Goal: Task Accomplishment & Management: Complete application form

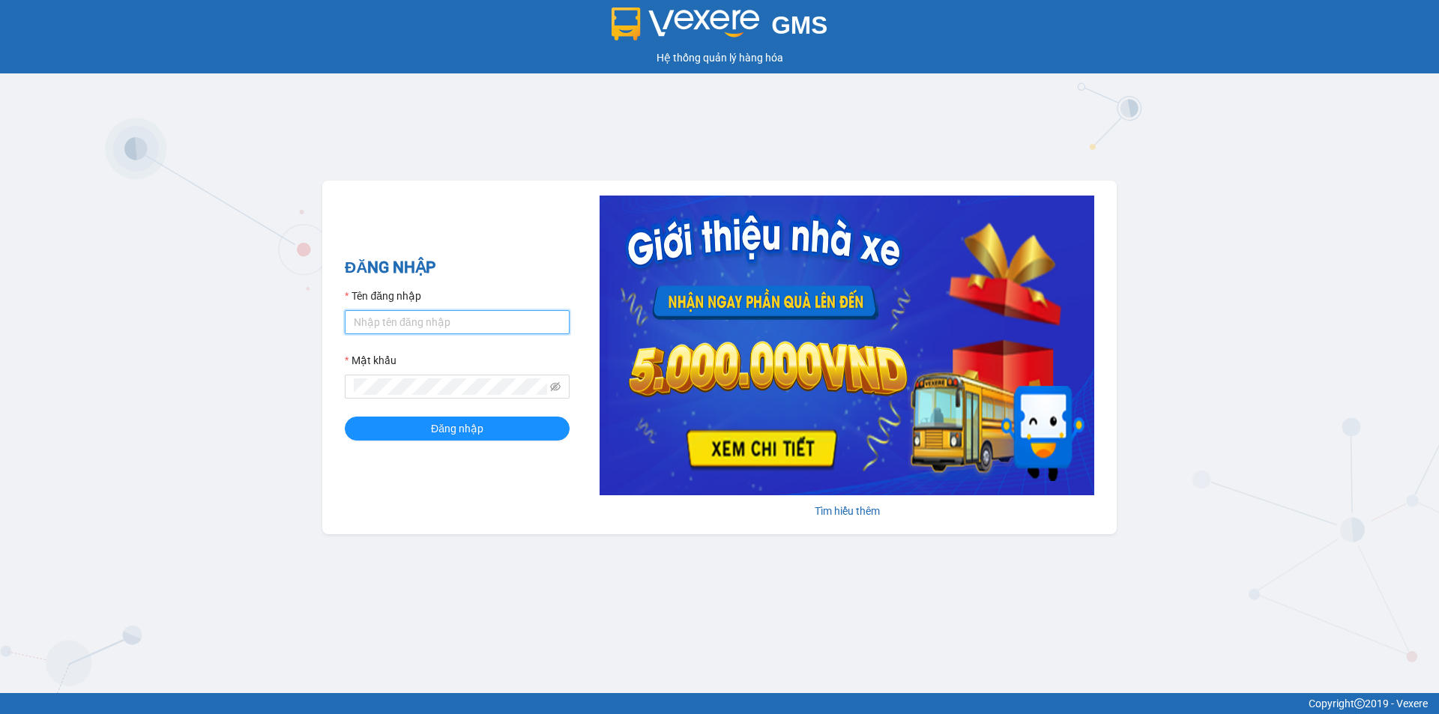
click at [472, 313] on input "Tên đăng nhập" at bounding box center [457, 322] width 225 height 24
type input "myvpqn.ducdat"
click at [345, 417] on button "Đăng nhập" at bounding box center [457, 429] width 225 height 24
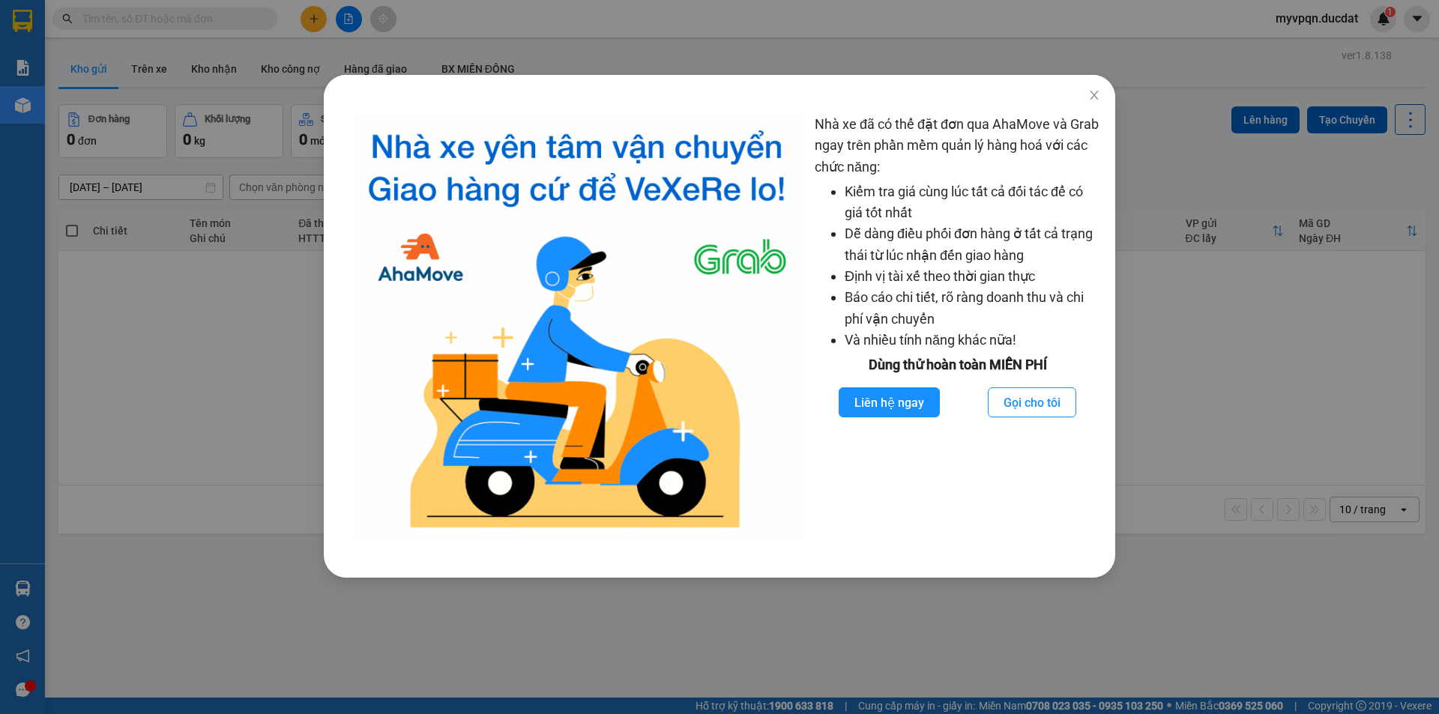
click at [740, 452] on div "Nhà xe đã có thể đặt đơn qua AhaMove và Grab ngay trên phần mềm quản lý hàng ho…" at bounding box center [958, 327] width 286 height 426
click at [740, 91] on icon "close" at bounding box center [1094, 95] width 12 height 12
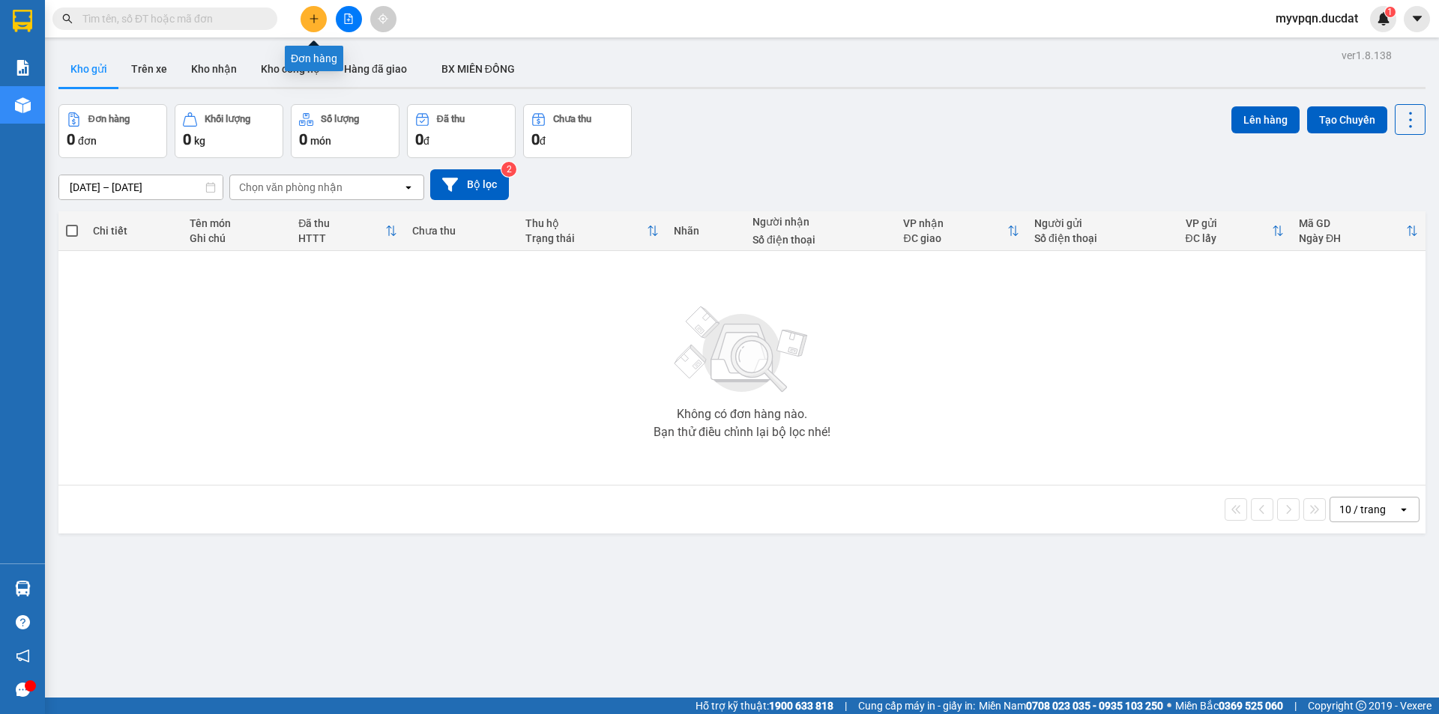
click at [316, 21] on icon "plus" at bounding box center [314, 18] width 10 height 10
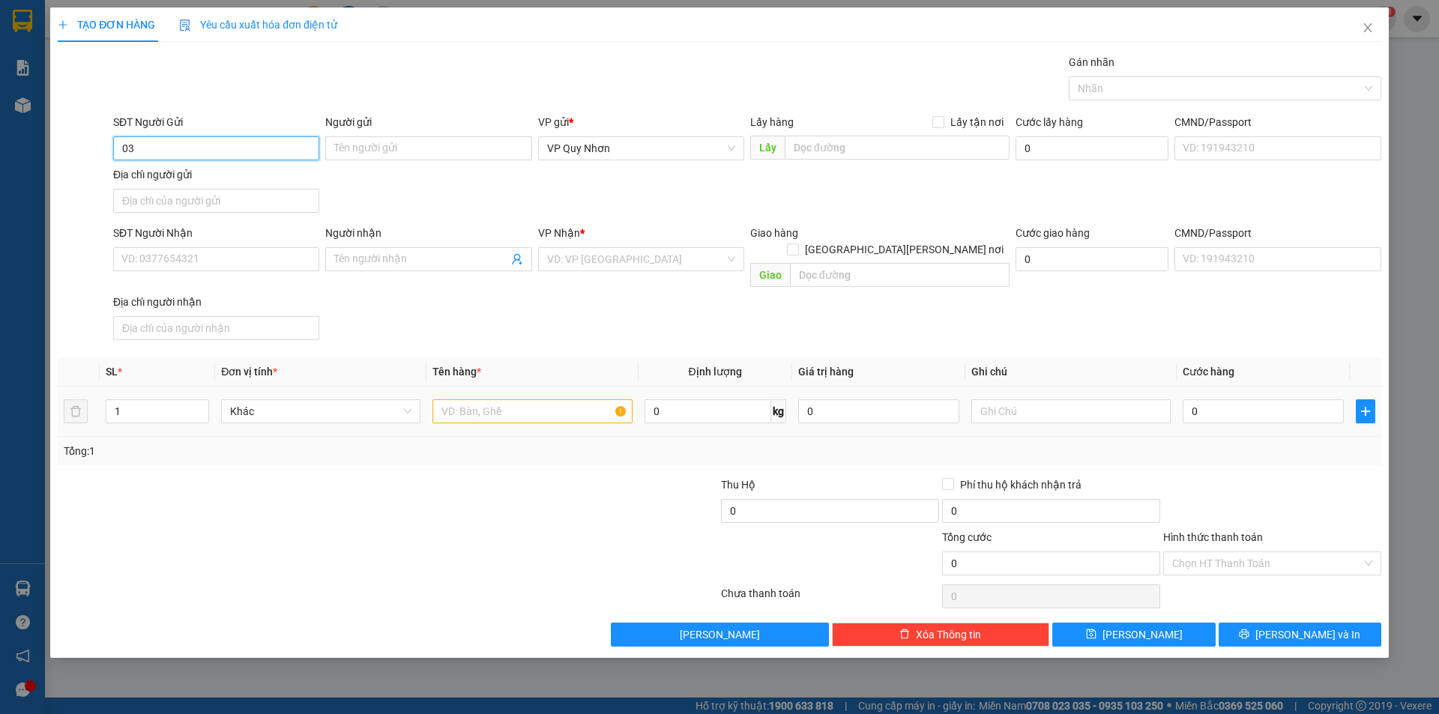
type input "0"
click at [205, 198] on input "Địa chỉ người gửi" at bounding box center [216, 201] width 206 height 24
click at [198, 257] on input "SĐT Người Nhận" at bounding box center [216, 259] width 206 height 24
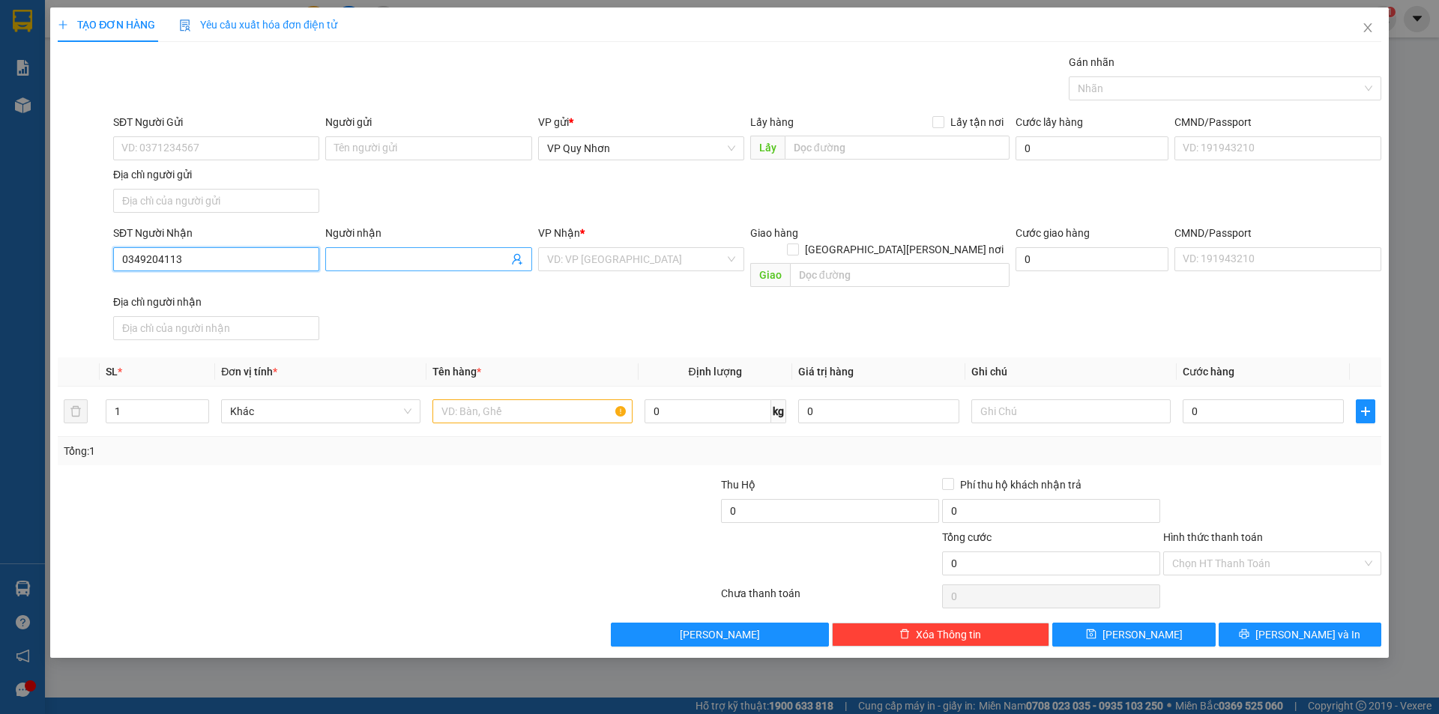
type input "0349204113"
click at [418, 262] on input "Người nhận" at bounding box center [420, 259] width 173 height 16
type input "h"
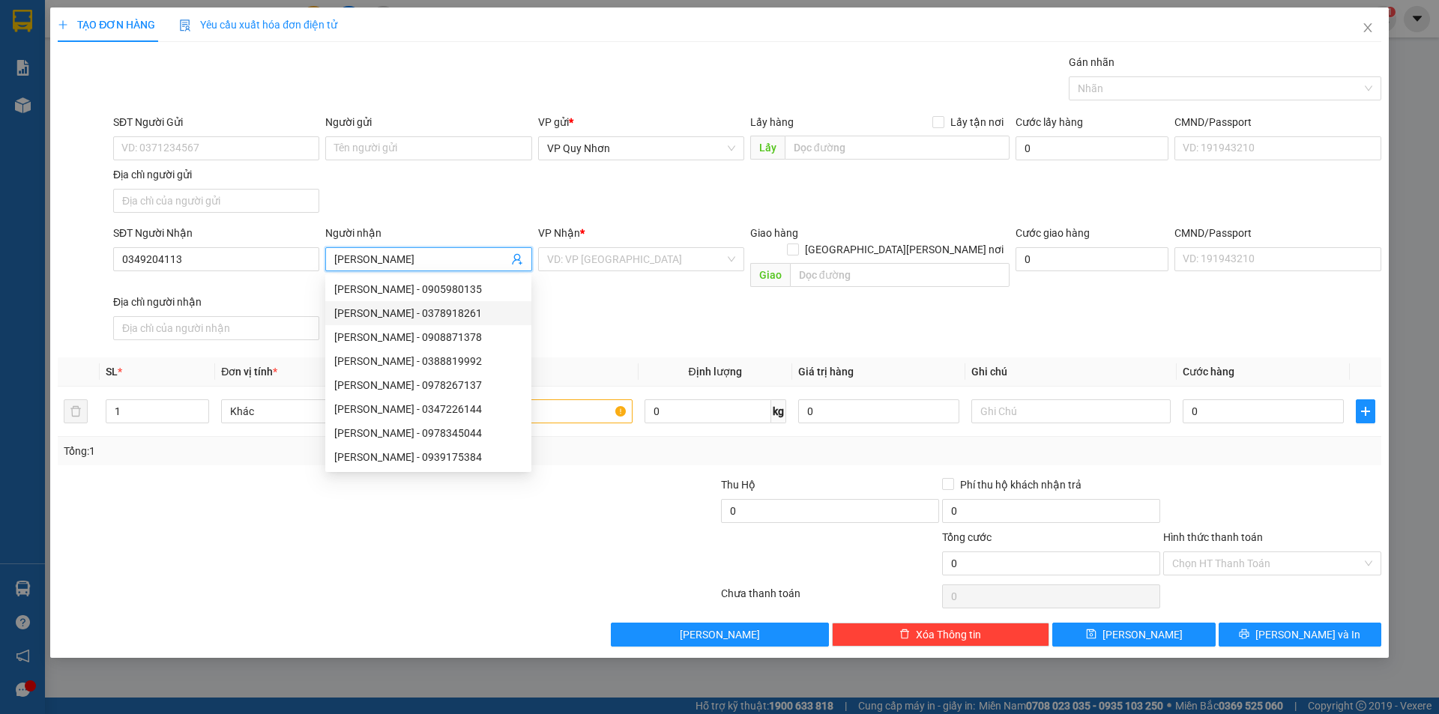
click at [436, 258] on input "[PERSON_NAME]" at bounding box center [420, 259] width 173 height 16
type input "[PERSON_NAME]"
click at [181, 145] on input "SĐT Người Gửi" at bounding box center [216, 148] width 206 height 24
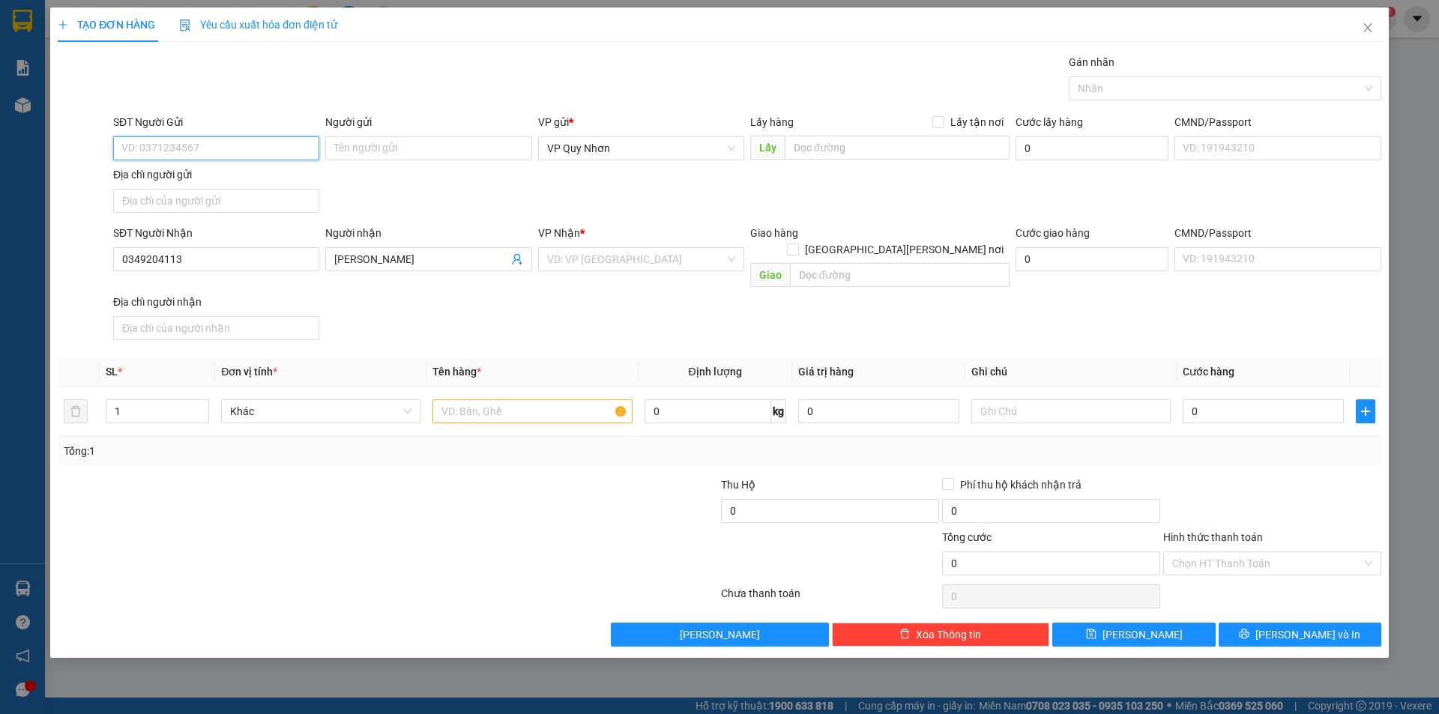
click at [272, 151] on input "SĐT Người Gửi" at bounding box center [216, 148] width 206 height 24
click at [160, 145] on input "0983681179" at bounding box center [216, 148] width 206 height 24
type input "0983687179"
click at [438, 151] on input "Người gửi" at bounding box center [428, 148] width 206 height 24
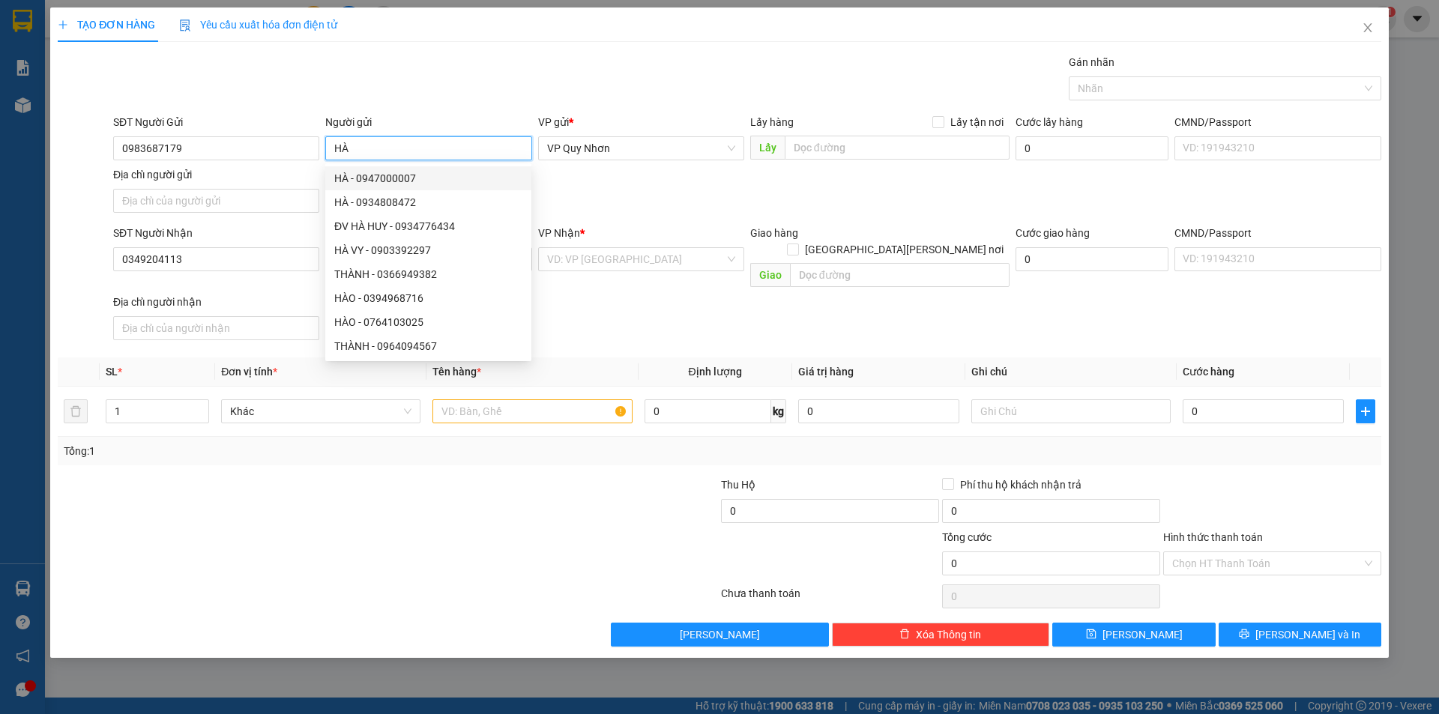
type input "HÀ"
click at [556, 179] on div "SĐT Người Gửi 0983687179 Người gửi HÀ VP gửi * VP Quy Nhơn Lấy hàng Lấy tận nơi…" at bounding box center [747, 166] width 1274 height 105
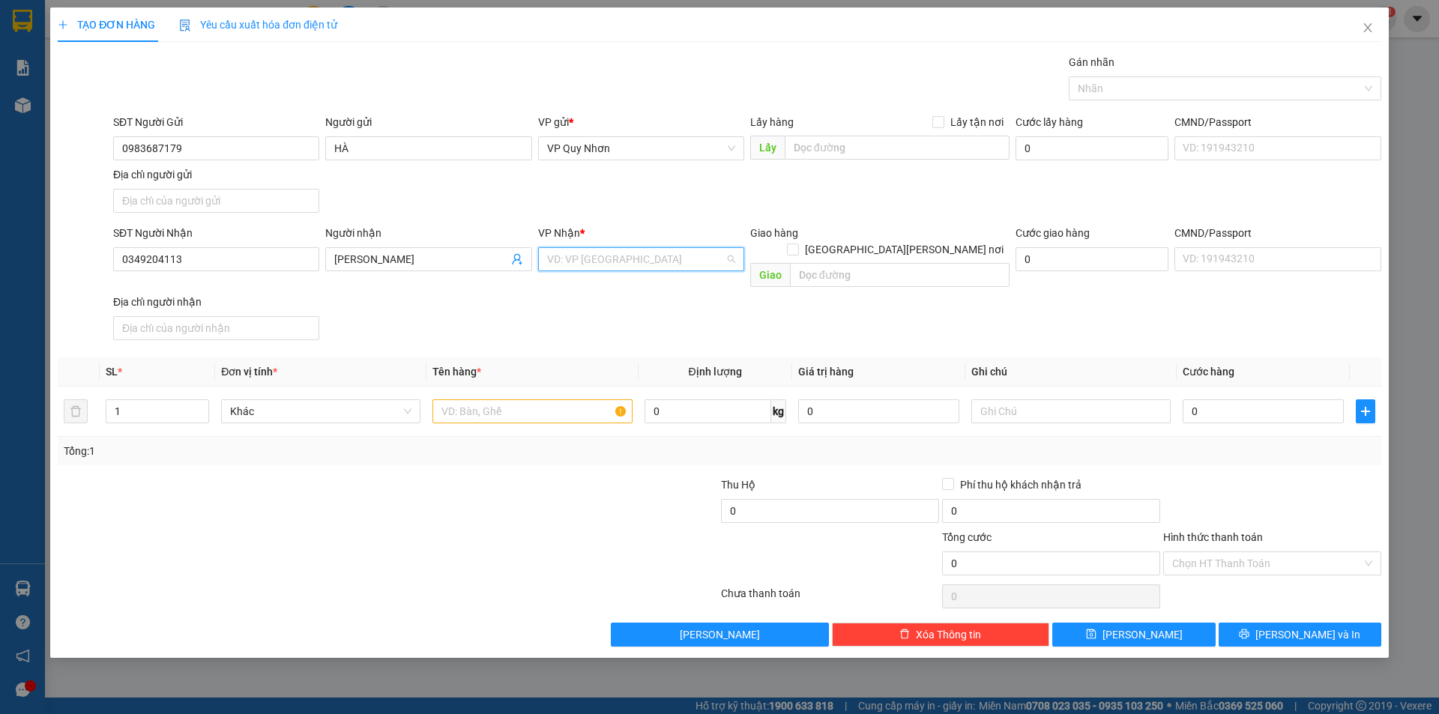
click at [629, 259] on input "search" at bounding box center [636, 259] width 178 height 22
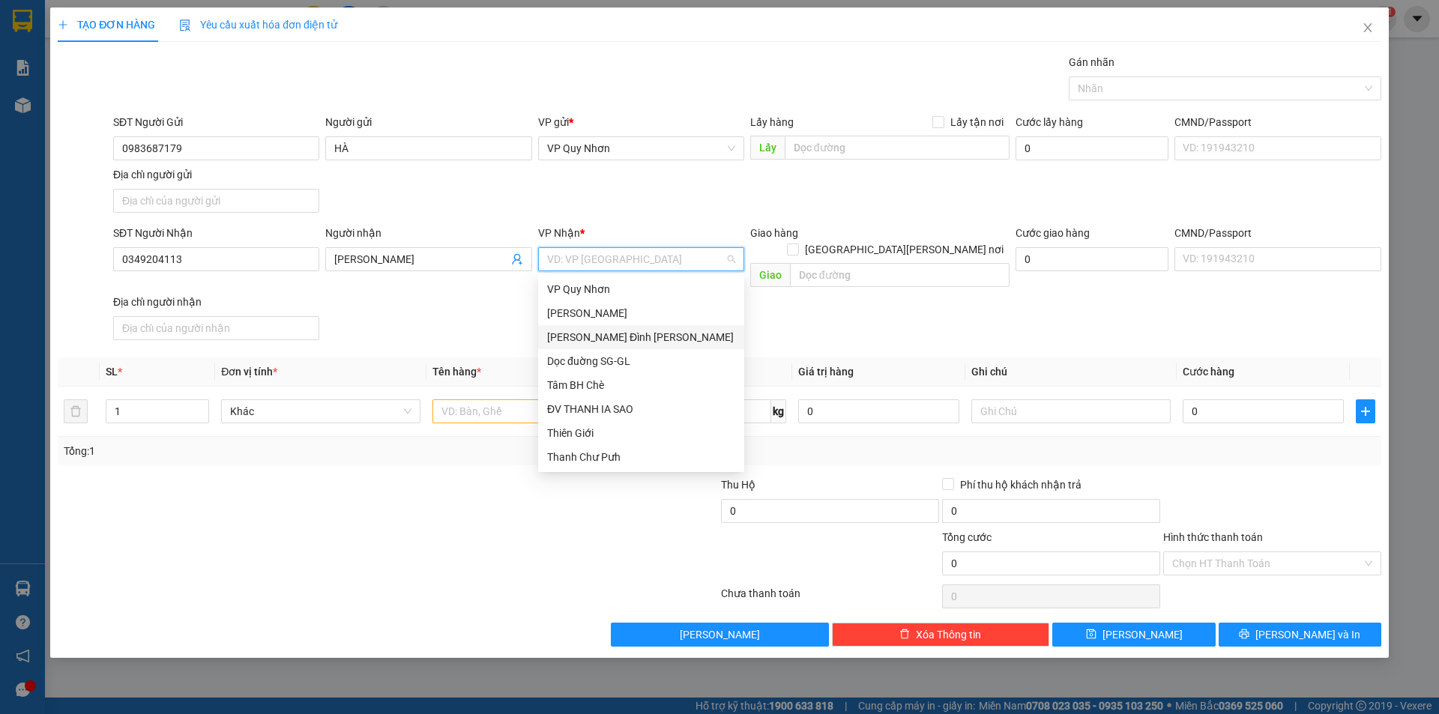
click at [624, 342] on div "[PERSON_NAME]" at bounding box center [641, 337] width 188 height 16
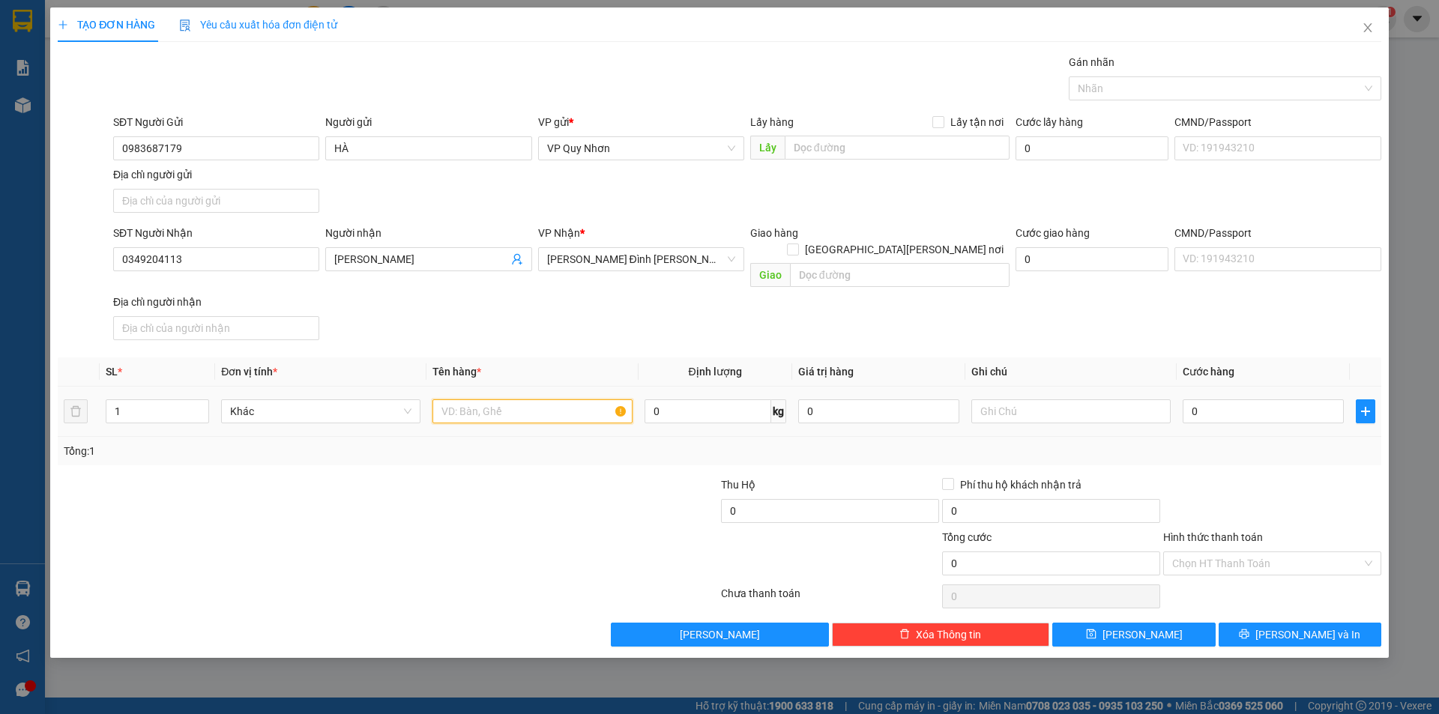
click at [489, 400] on input "text" at bounding box center [531, 412] width 199 height 24
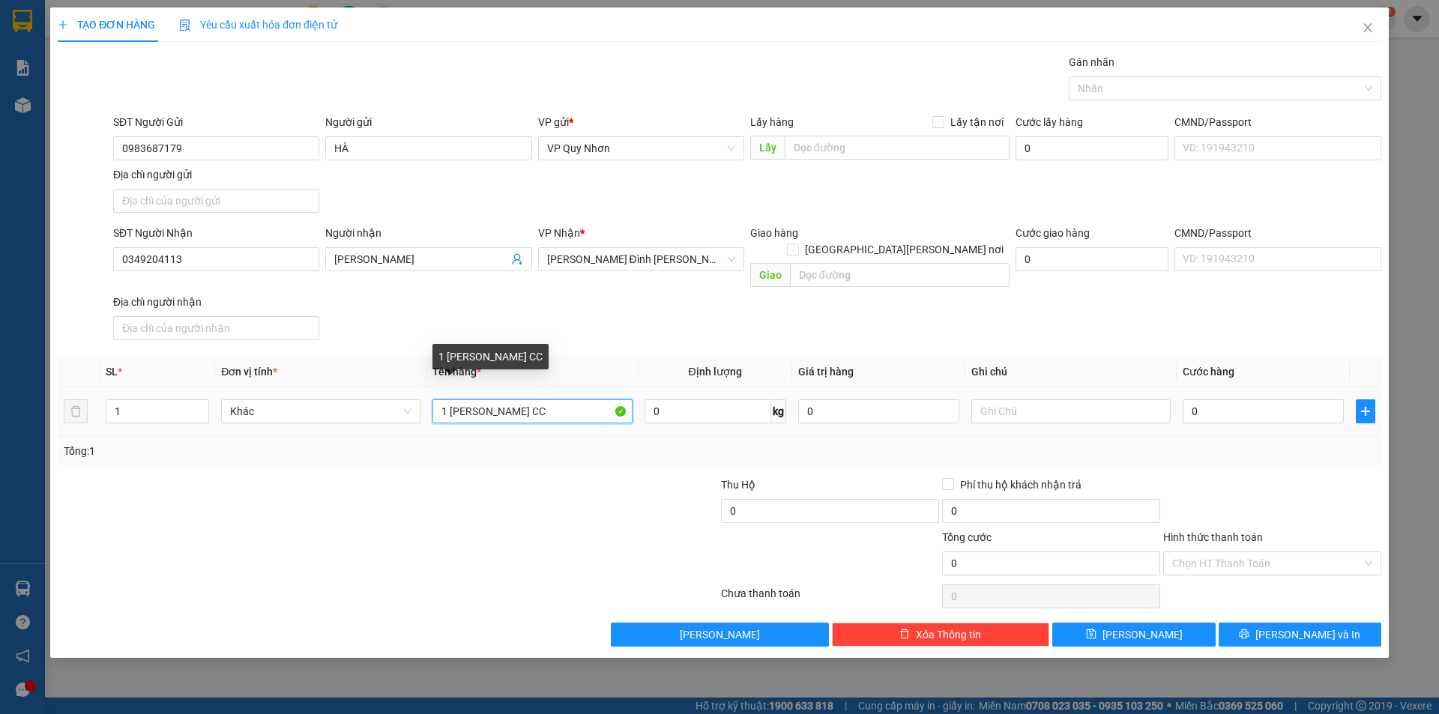
click at [538, 400] on input "1 CỤC VÀNG CC" at bounding box center [531, 412] width 199 height 24
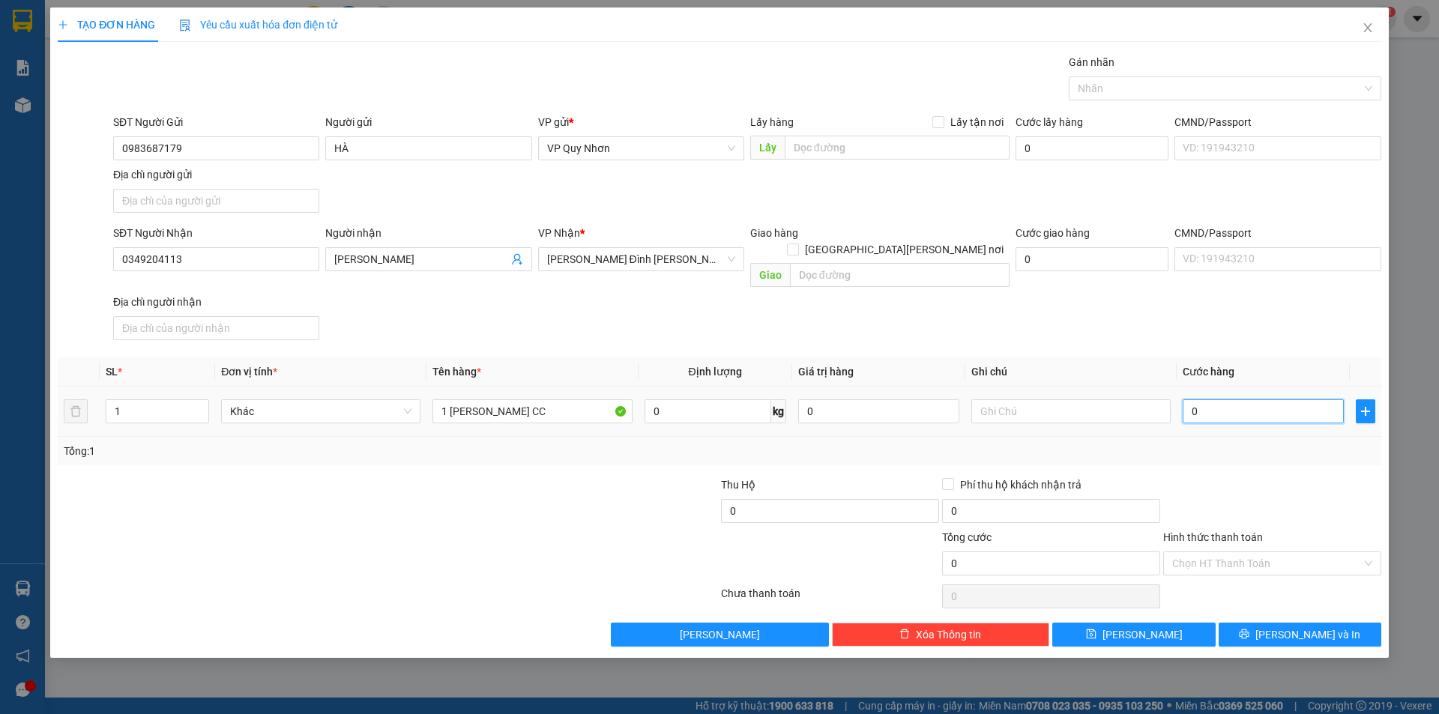
click at [740, 401] on input "0" at bounding box center [1263, 412] width 161 height 24
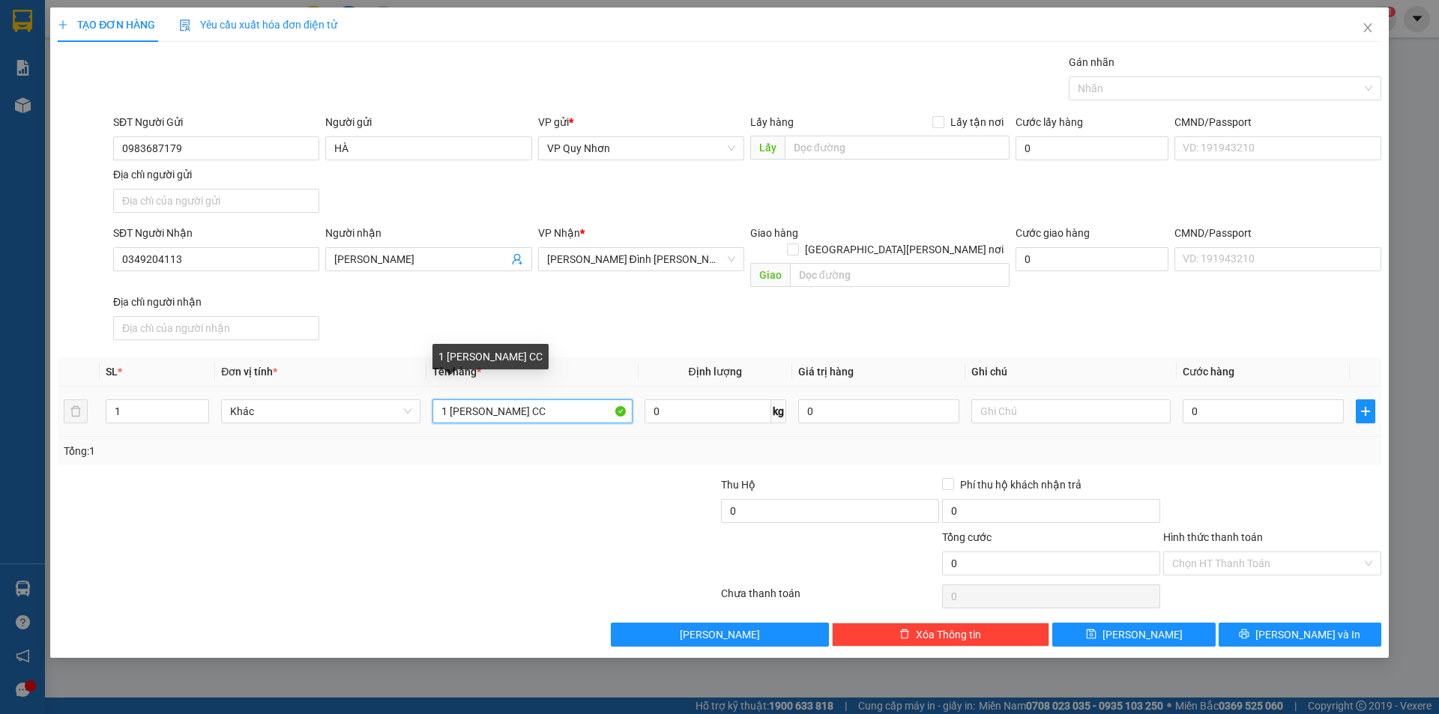
click at [469, 400] on input "1 CỤC VÀNG CC" at bounding box center [531, 412] width 199 height 24
click at [540, 400] on input "1 HỘP VÀNG CC" at bounding box center [531, 412] width 199 height 24
type input "1 HỘP VÀNG CC"
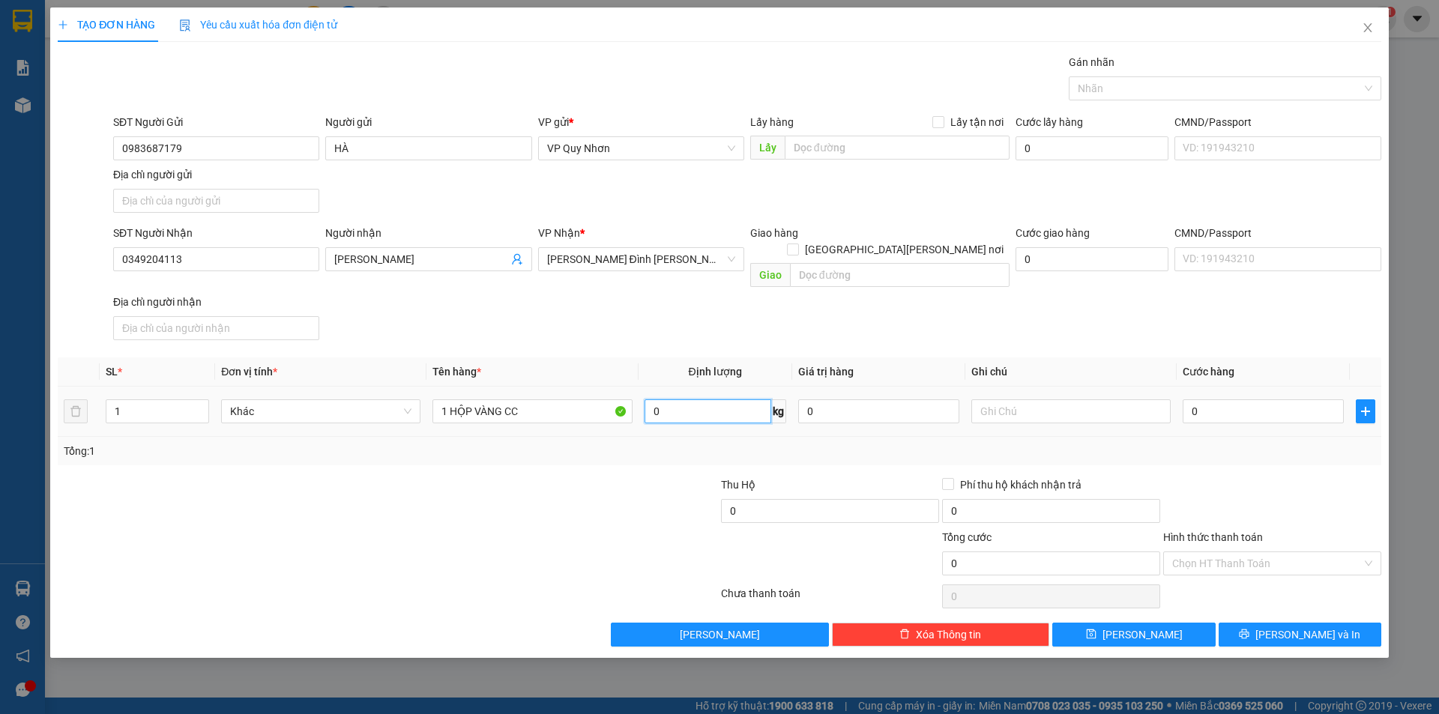
click at [711, 400] on input "0" at bounding box center [708, 412] width 127 height 24
click at [740, 407] on div "0" at bounding box center [1263, 412] width 161 height 30
click at [740, 400] on input "0" at bounding box center [1263, 412] width 161 height 24
type input "3"
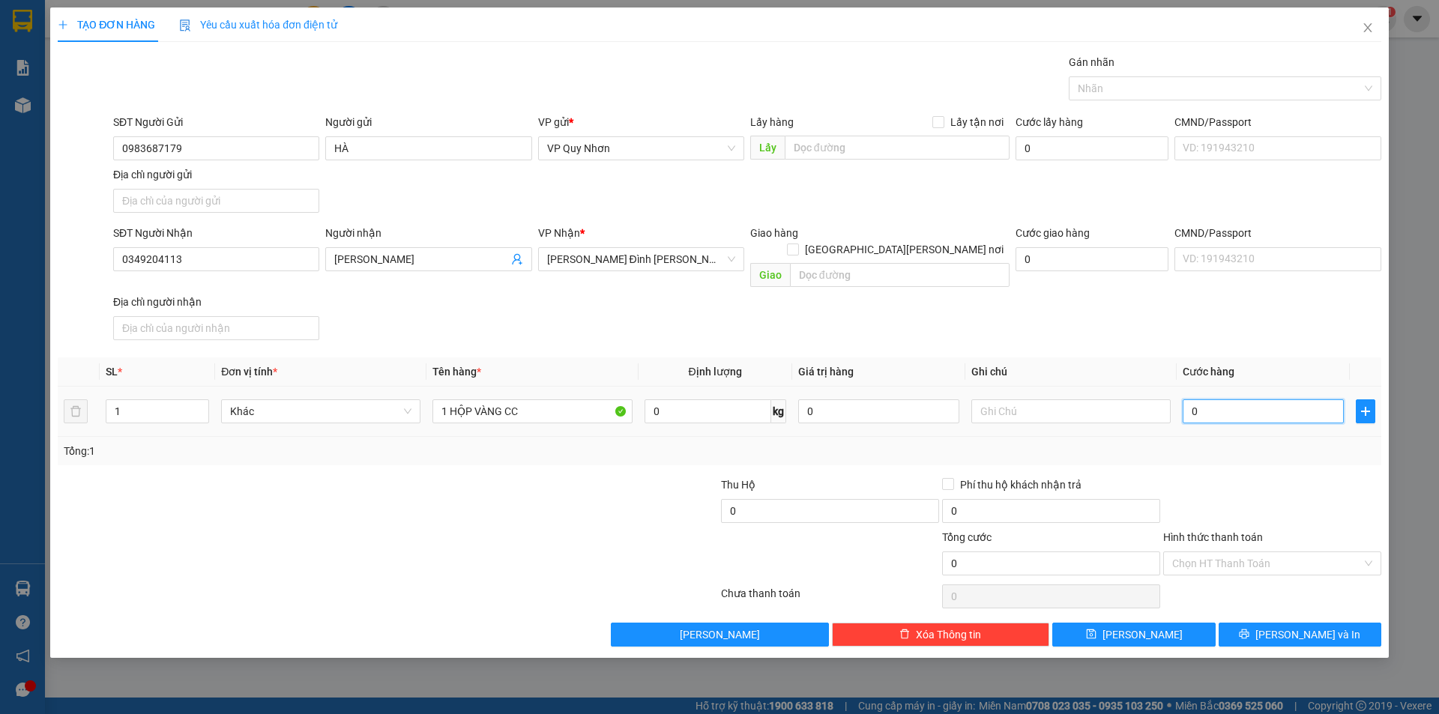
type input "3"
type input "30"
type input "300"
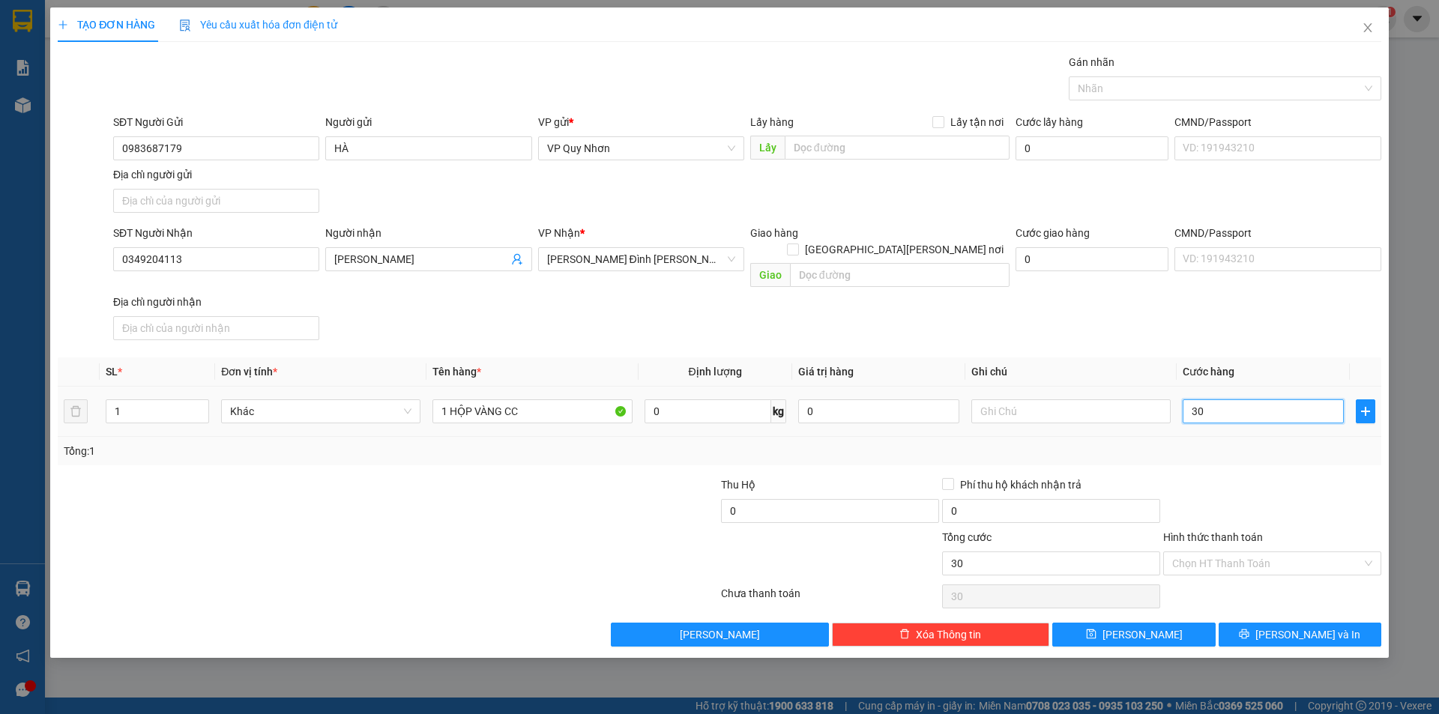
type input "300"
type input "3.000"
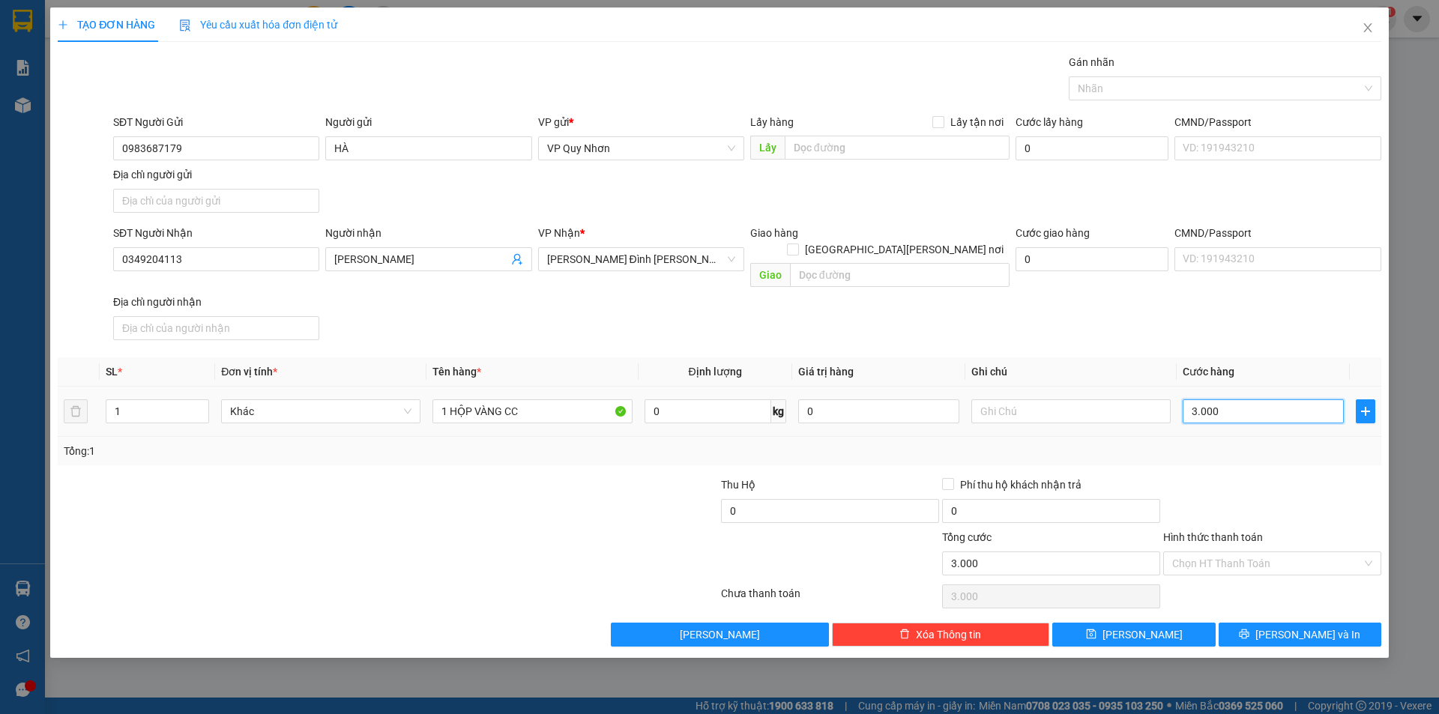
type input "30.000"
type input "300.000"
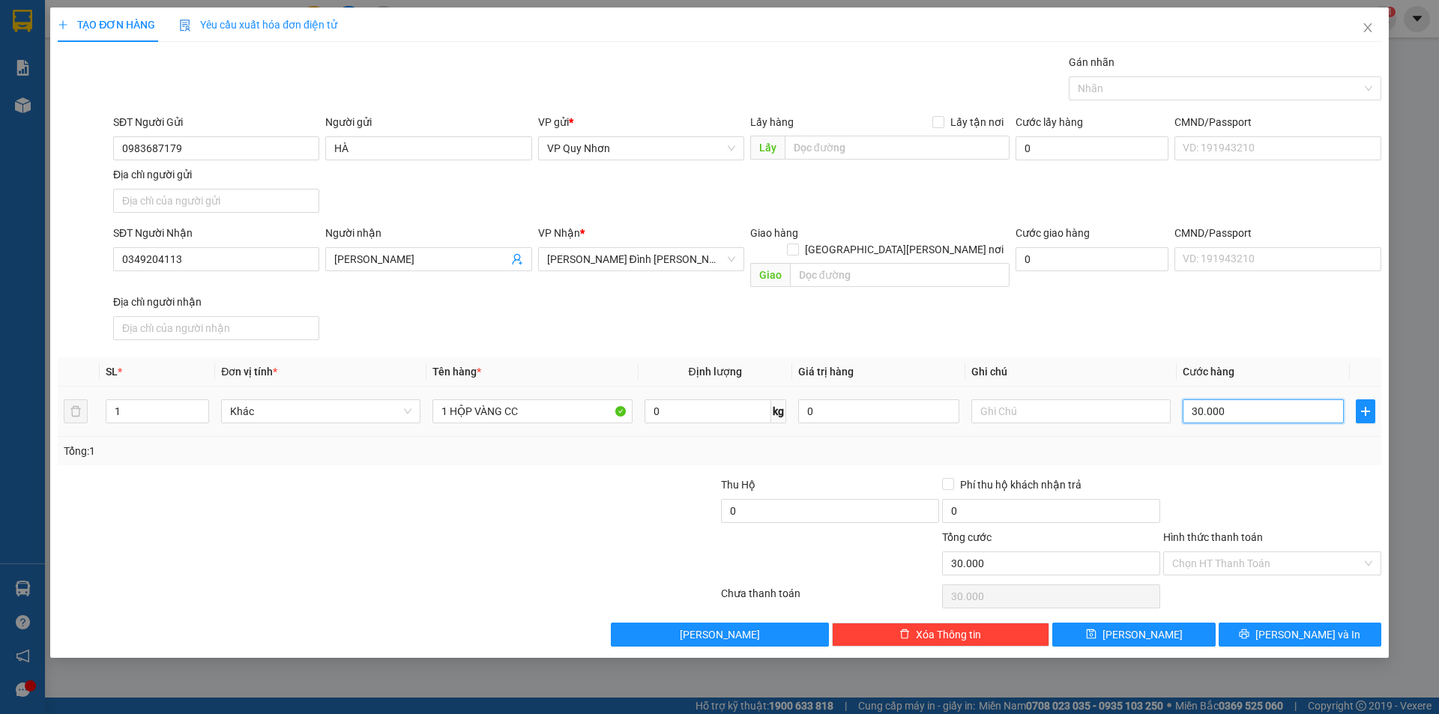
type input "300.000"
type input "30.000"
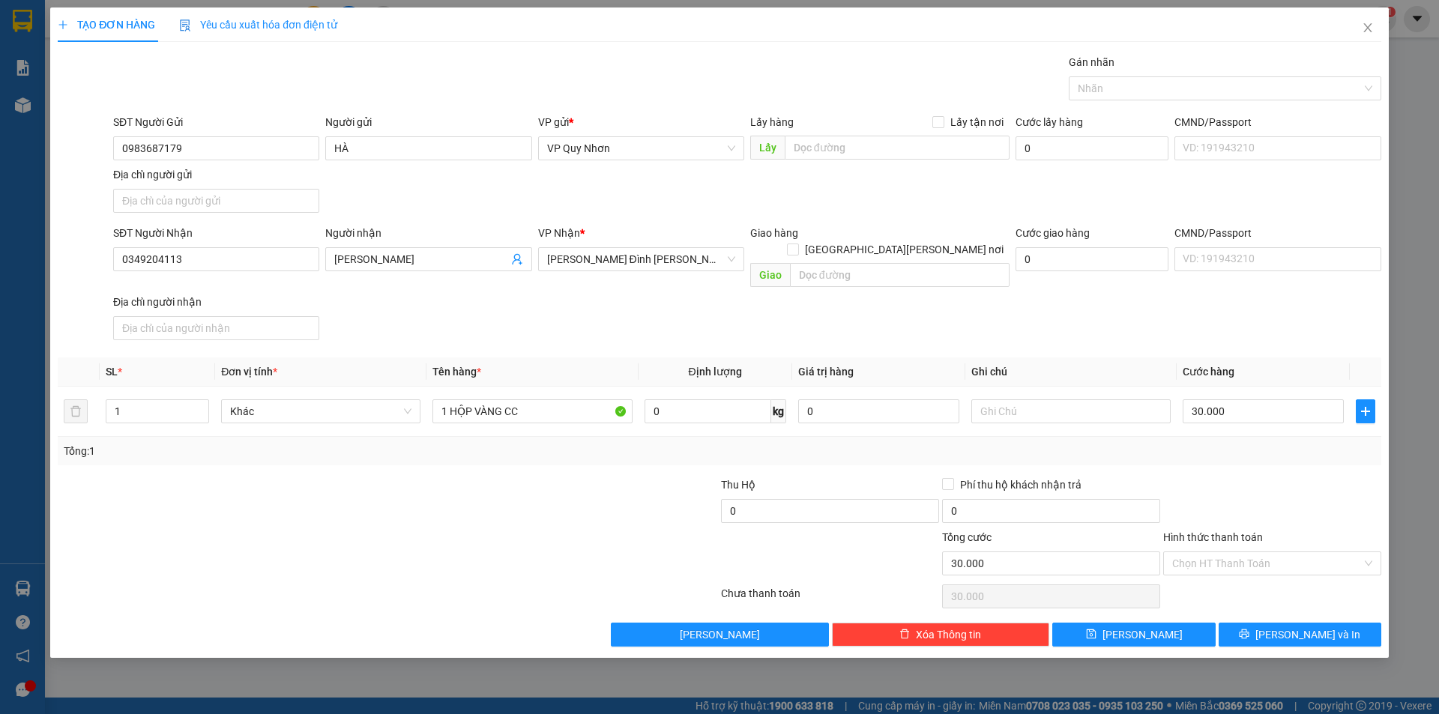
click at [740, 443] on div "Tổng: 1" at bounding box center [720, 451] width 1312 height 16
click at [740, 459] on input "Hình thức thanh toán" at bounding box center [1267, 563] width 190 height 22
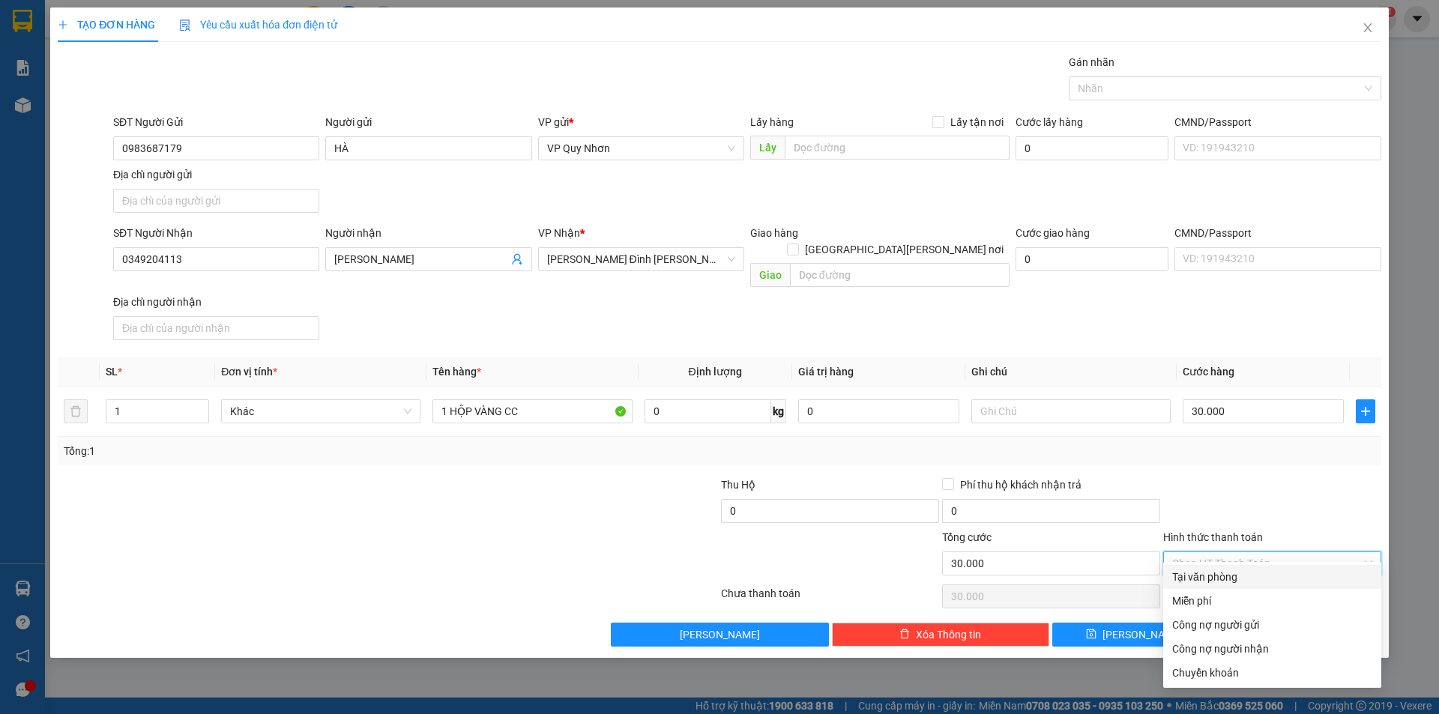
click at [740, 459] on div at bounding box center [1272, 503] width 221 height 52
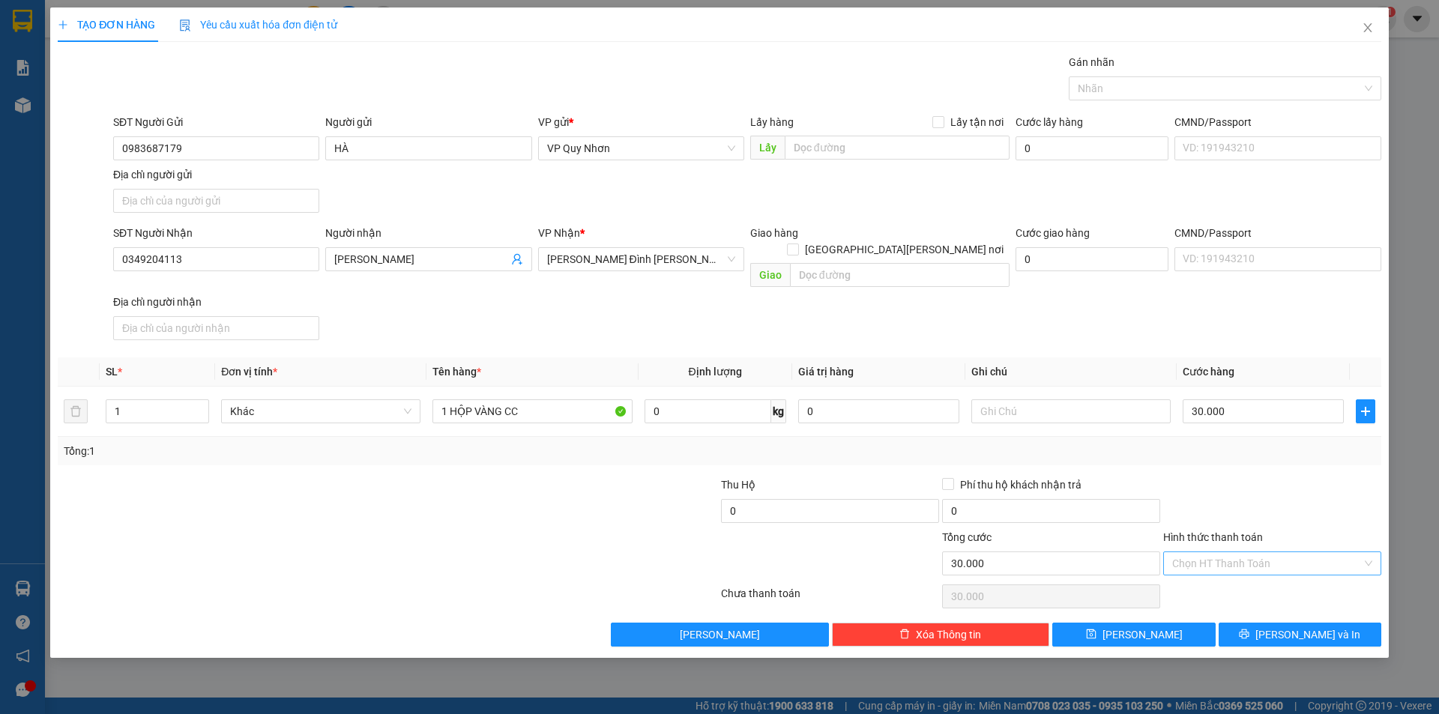
click at [740, 459] on input "Hình thức thanh toán" at bounding box center [1267, 563] width 190 height 22
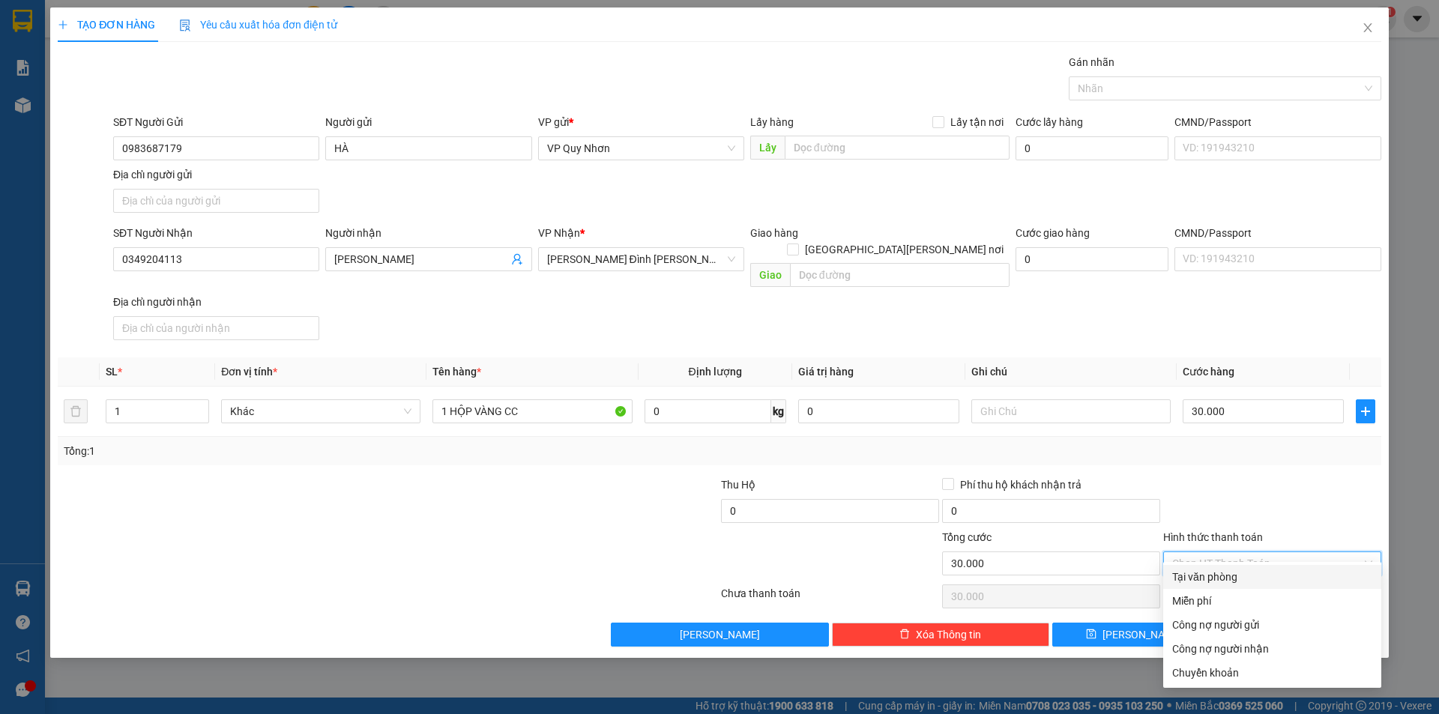
click at [740, 454] on div "Transit Pickup Surcharge Ids Transit Deliver Surcharge Ids Transit Deliver Surc…" at bounding box center [720, 350] width 1324 height 593
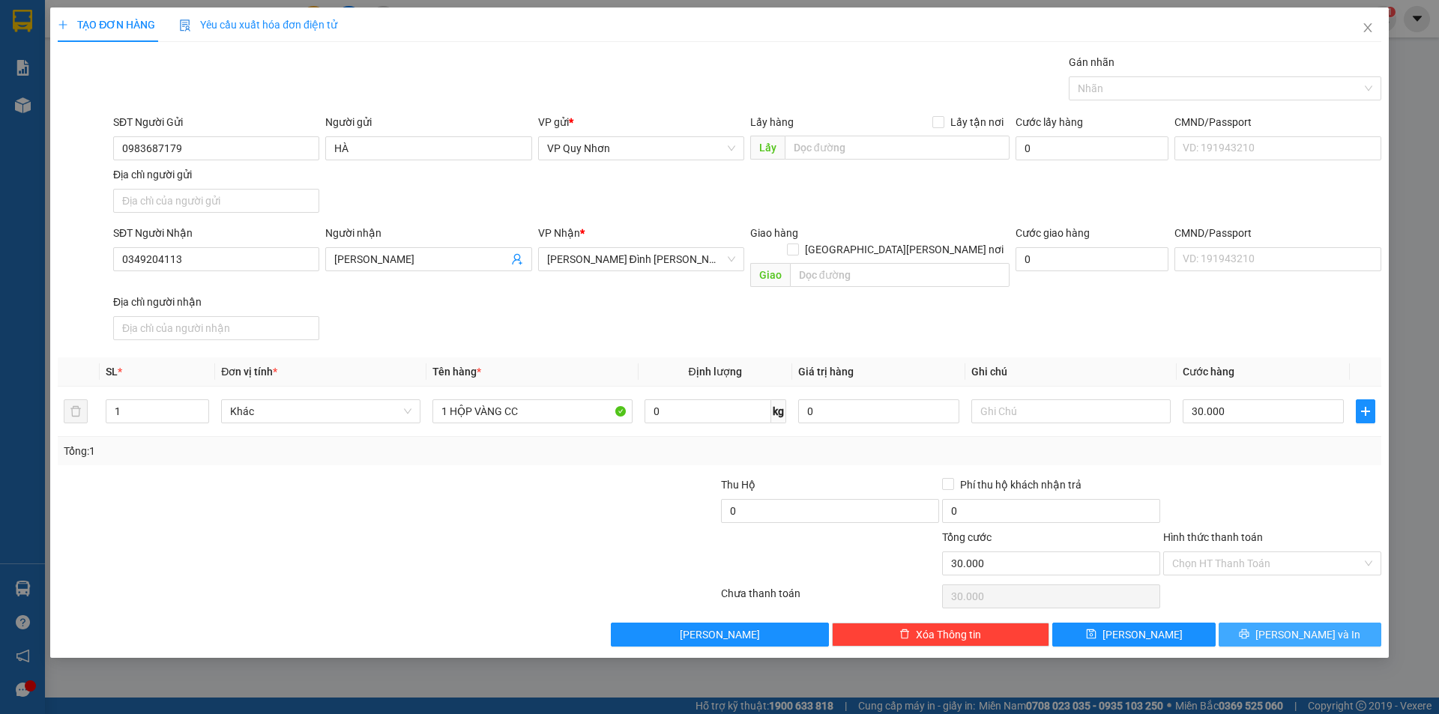
click at [740, 459] on span "Lưu và In" at bounding box center [1307, 635] width 105 height 16
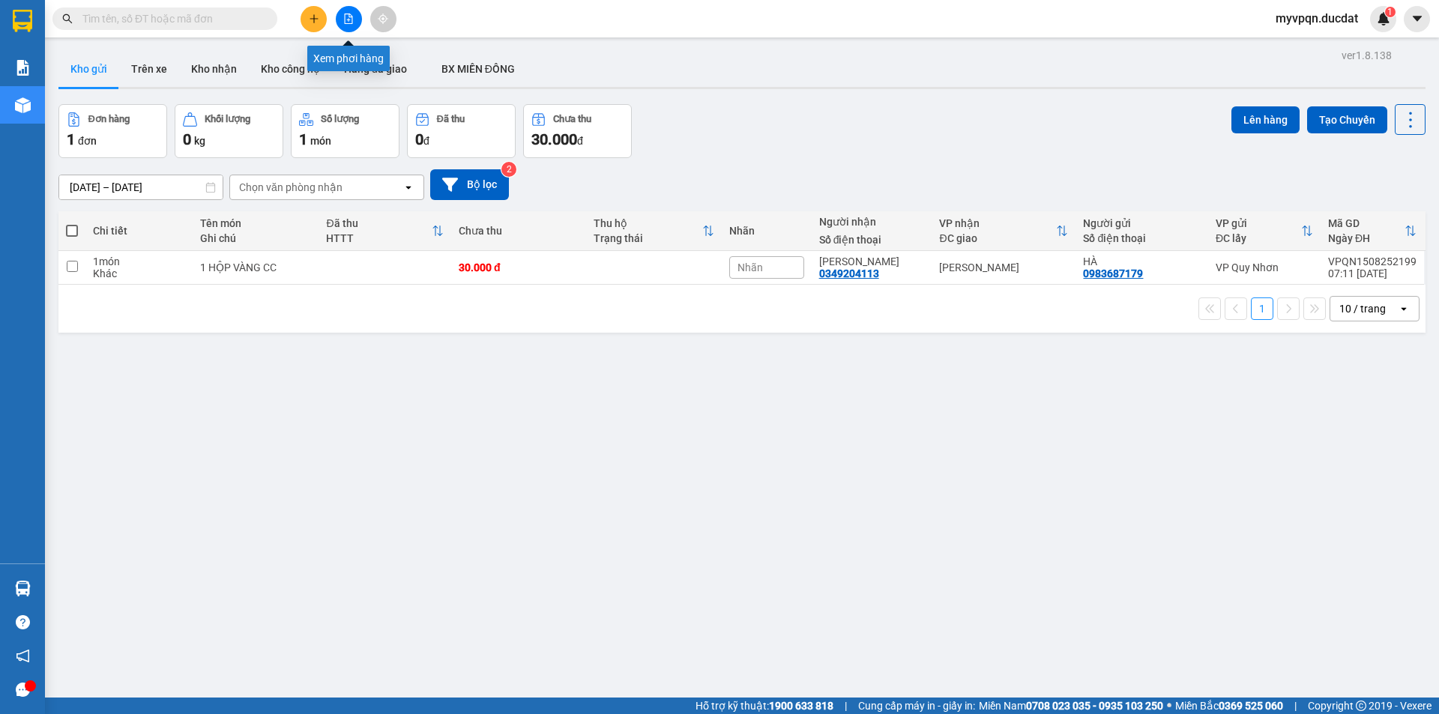
click at [346, 15] on icon "file-add" at bounding box center [348, 18] width 10 height 10
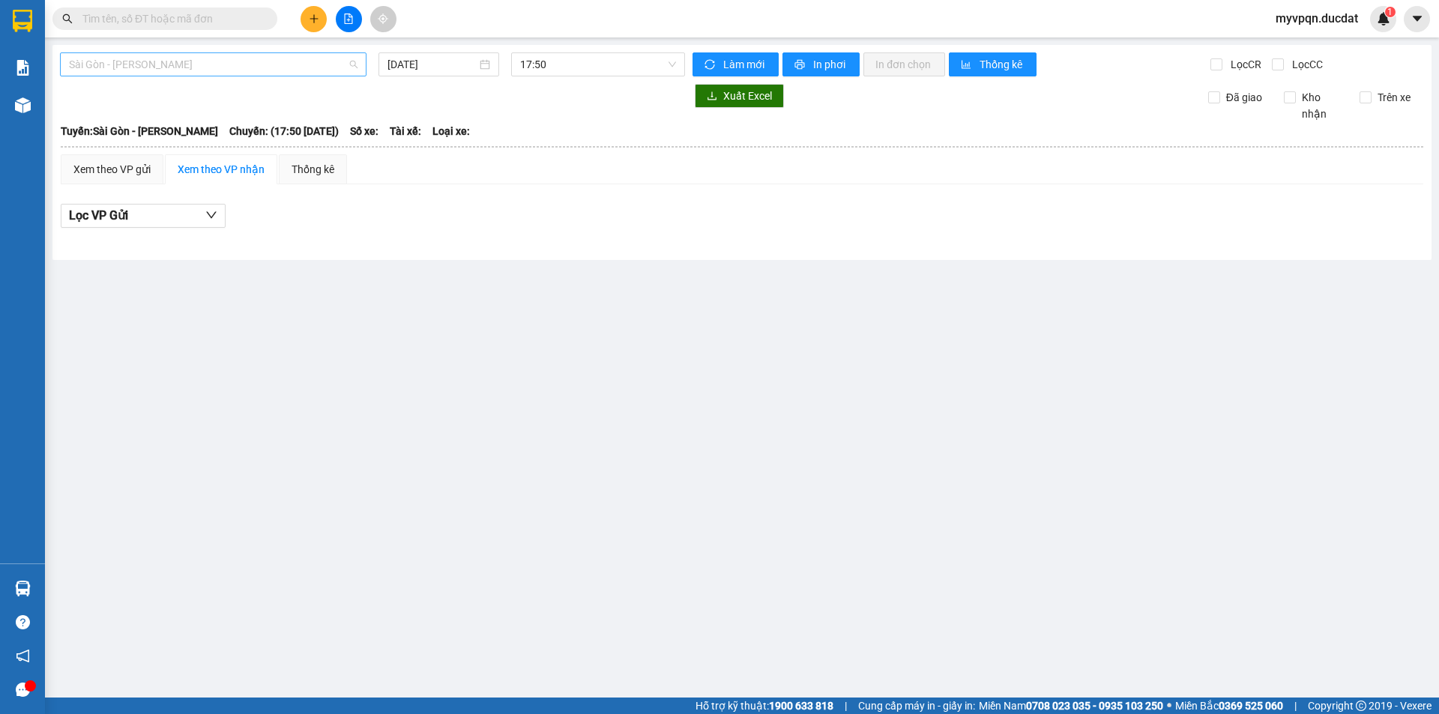
click at [272, 64] on span "Sài Gòn - [PERSON_NAME]" at bounding box center [213, 64] width 289 height 22
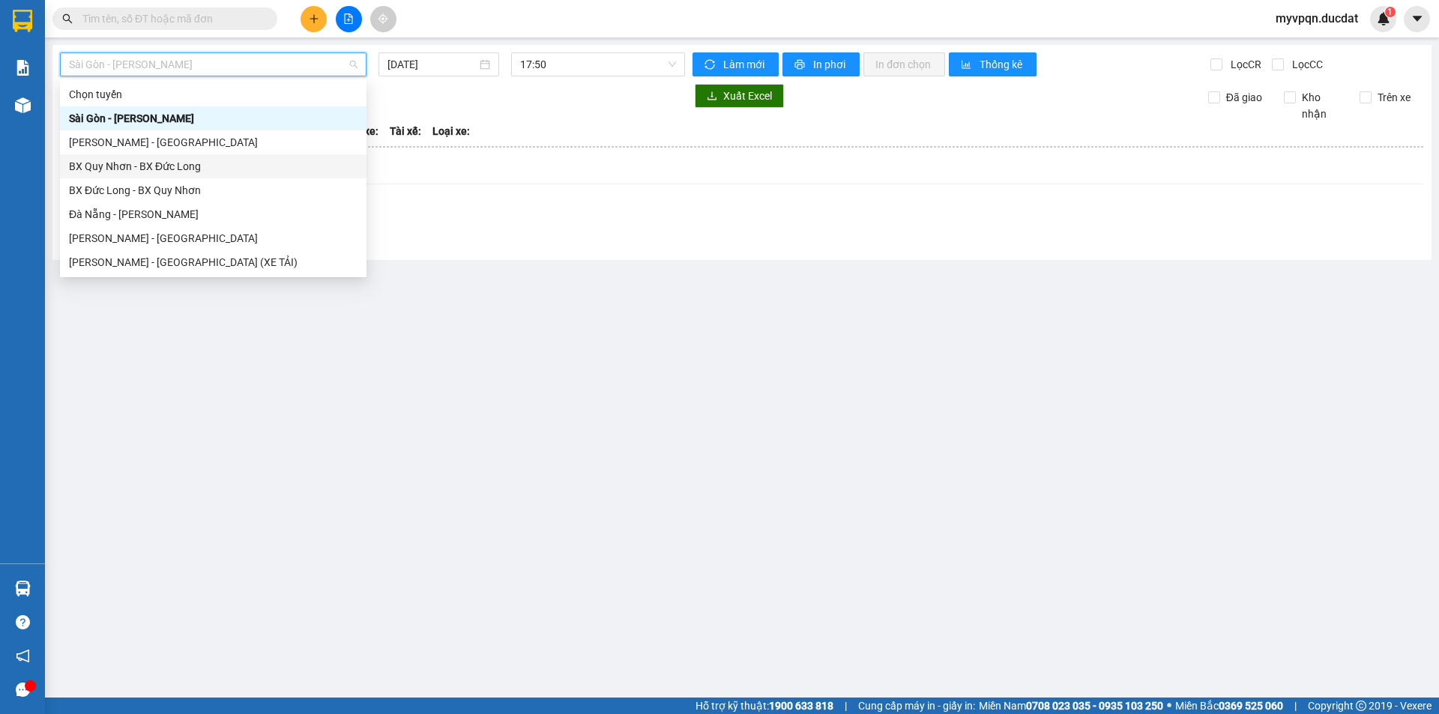
click at [109, 169] on div "BX Quy Nhơn - BX Đức Long" at bounding box center [213, 166] width 289 height 16
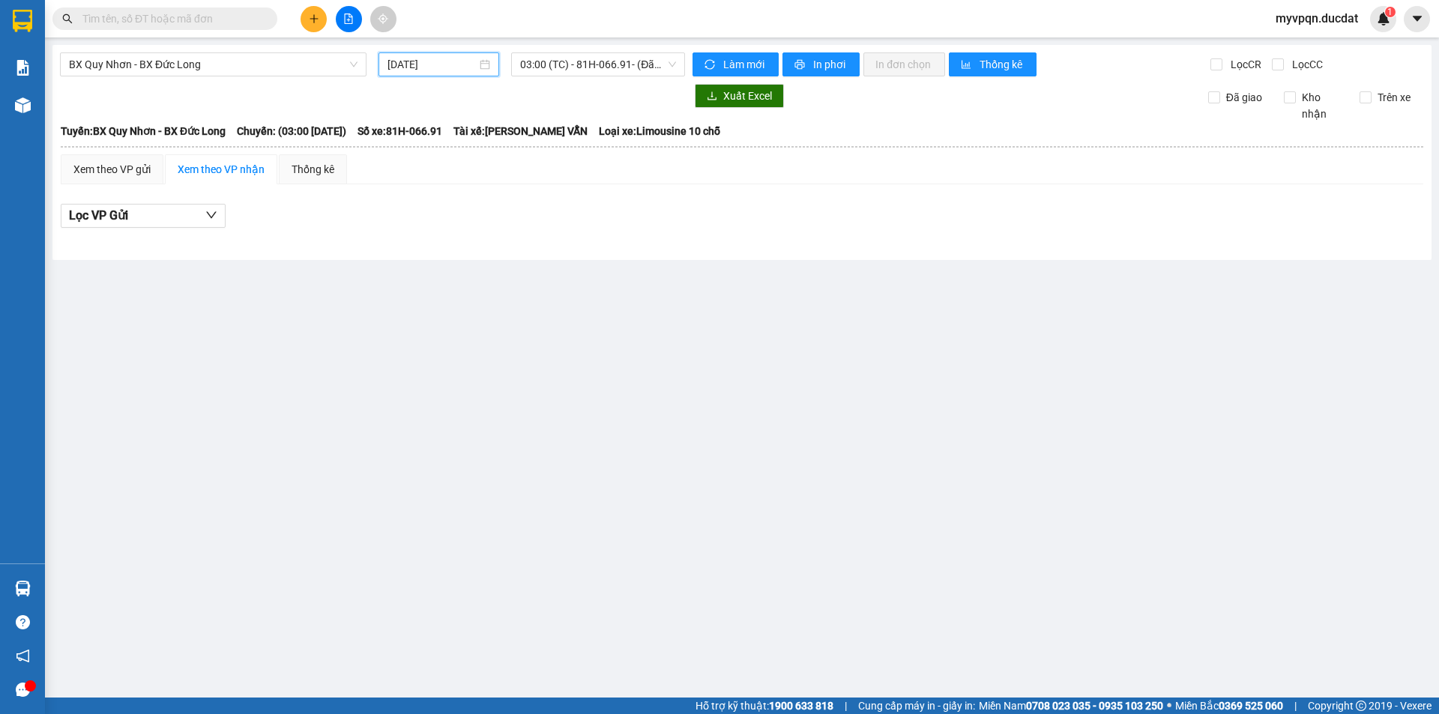
click at [458, 59] on input "[DATE]" at bounding box center [432, 64] width 89 height 16
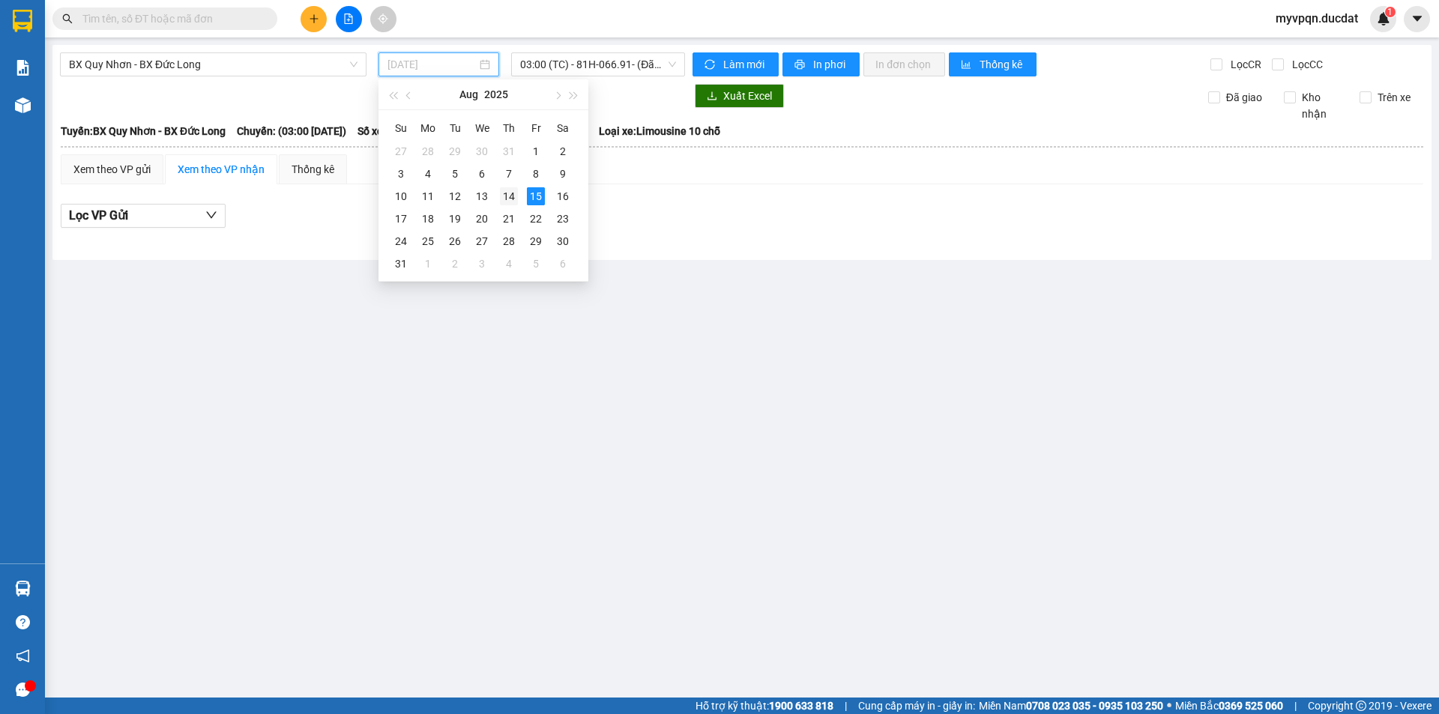
click at [507, 197] on div "14" at bounding box center [509, 196] width 18 height 18
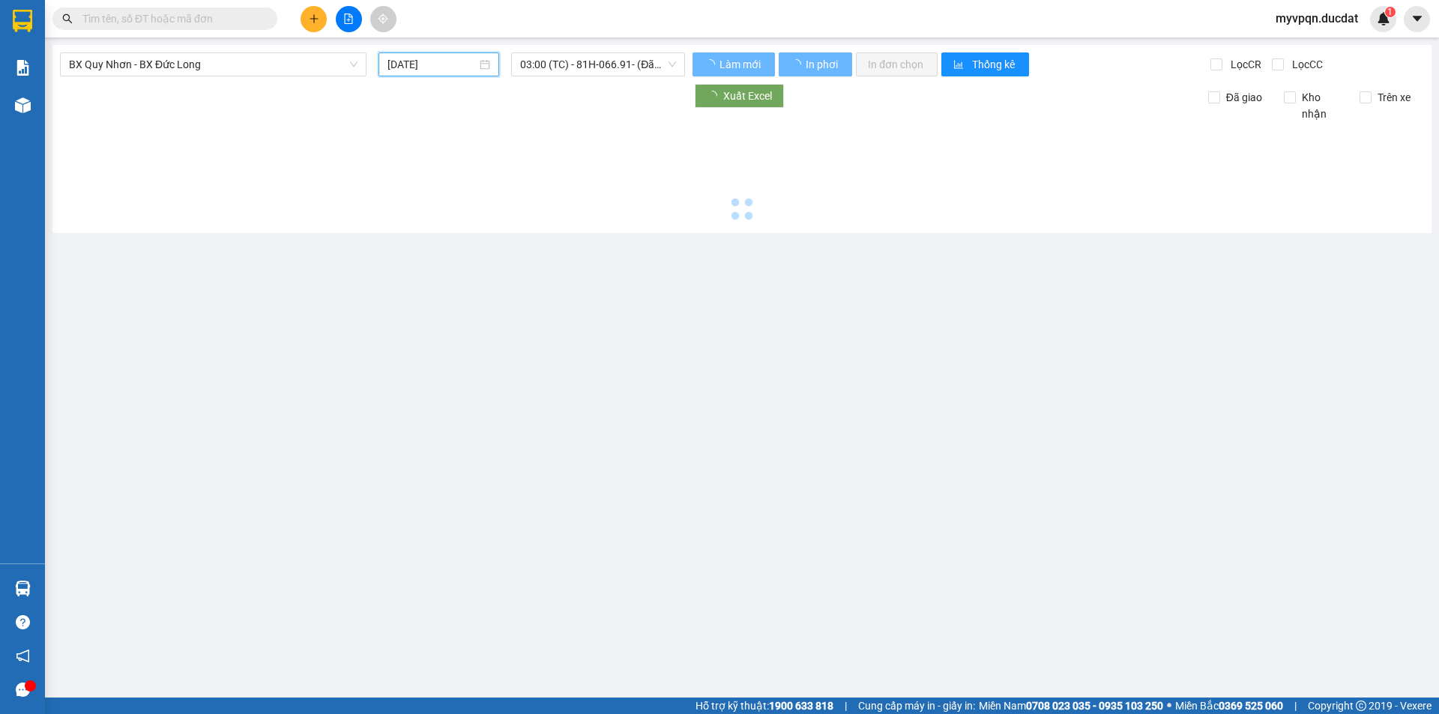
type input "[DATE]"
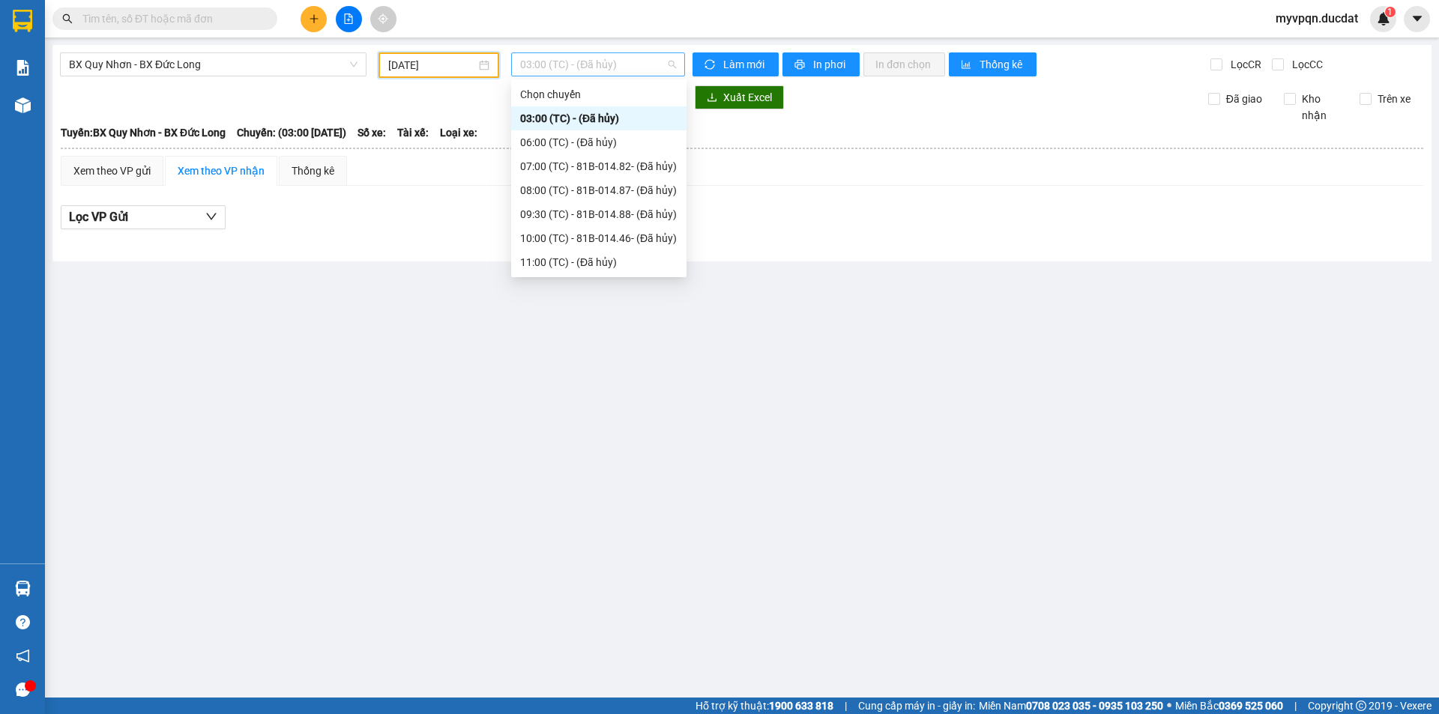
click at [640, 64] on span "03:00 (TC) - (Đã hủy)" at bounding box center [598, 64] width 156 height 22
click at [354, 414] on main "BX Quy Nhơn - BX Đức Long [DATE] 03:00 (TC) - (Đã hủy) Làm mới In phơi In đơn c…" at bounding box center [719, 349] width 1439 height 698
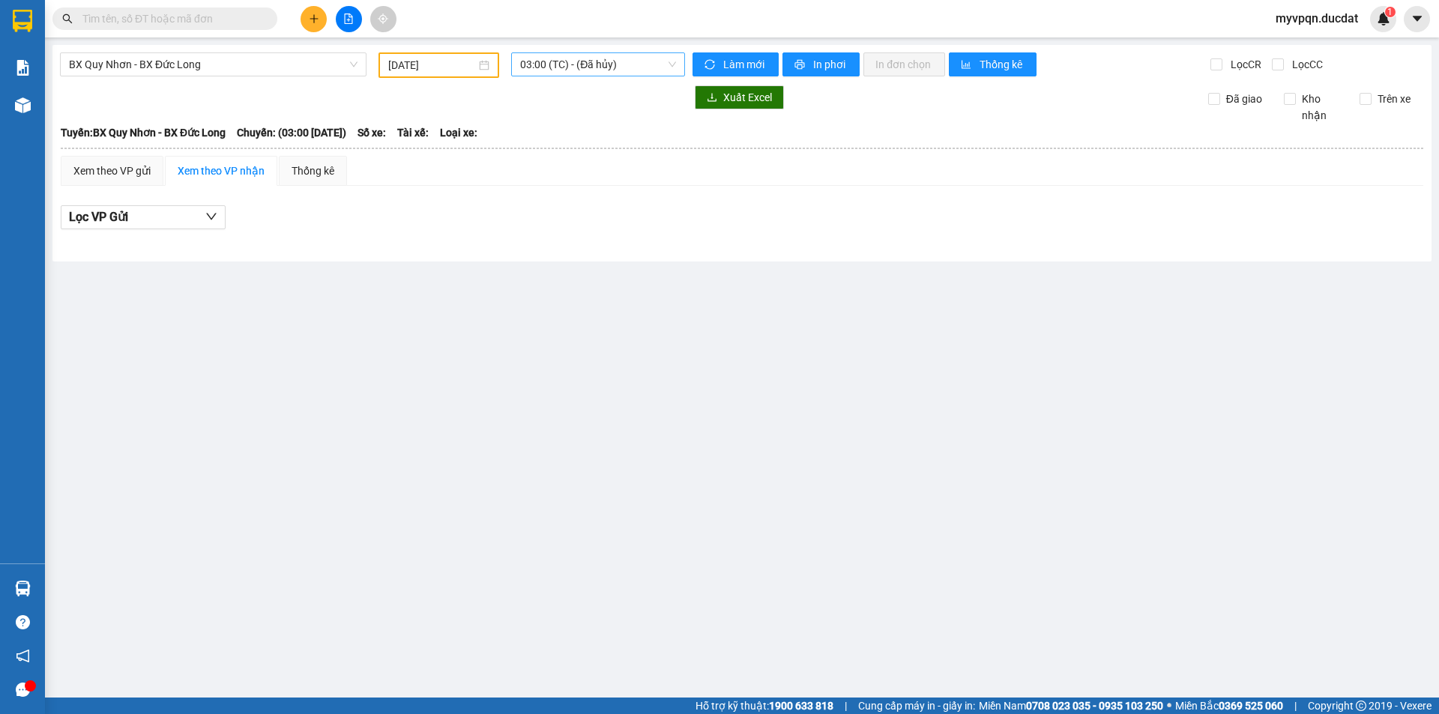
click at [619, 55] on span "03:00 (TC) - (Đã hủy)" at bounding box center [598, 64] width 156 height 22
click at [740, 433] on main "BX Quy Nhơn - BX Đức Long [DATE] 03:00 03:00 (TC) - (Đã hủy) Làm mới In phơi In…" at bounding box center [719, 349] width 1439 height 698
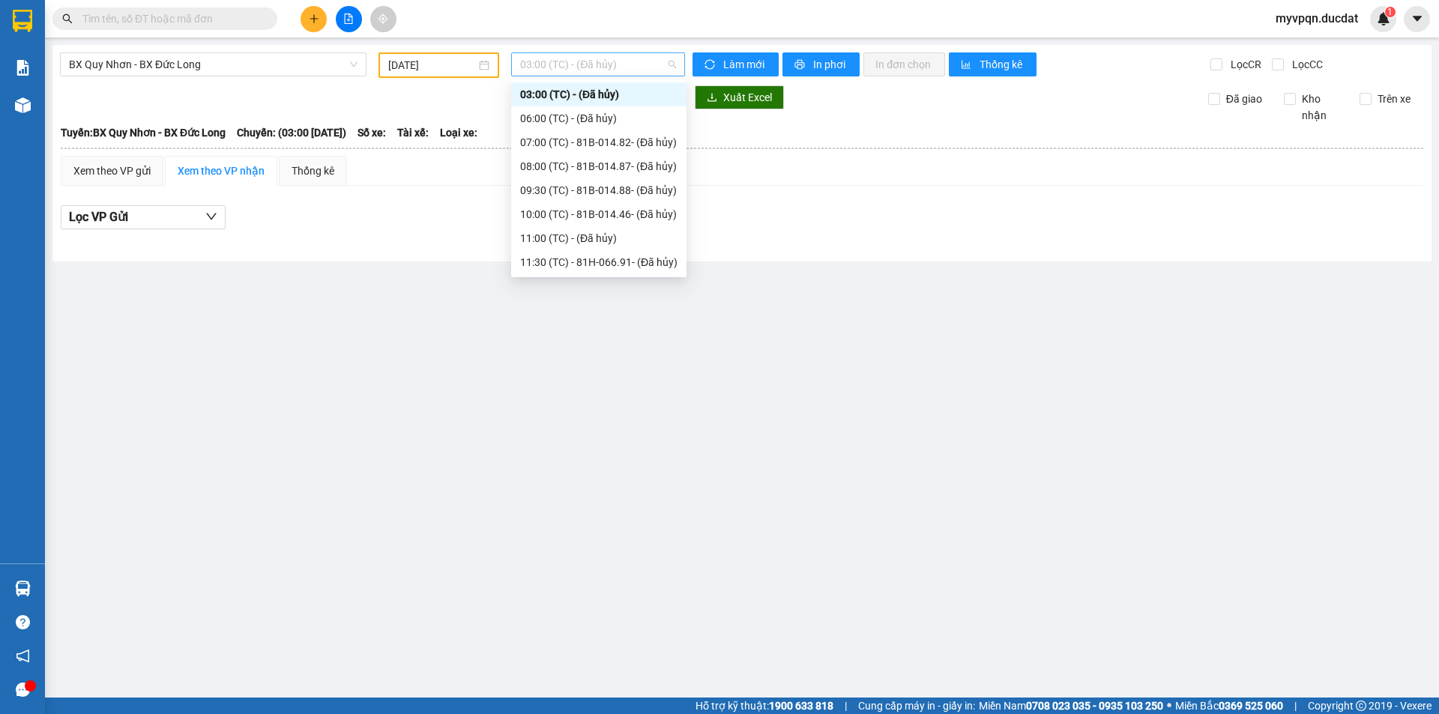
click at [614, 61] on span "03:00 (TC) - (Đã hủy)" at bounding box center [598, 64] width 156 height 22
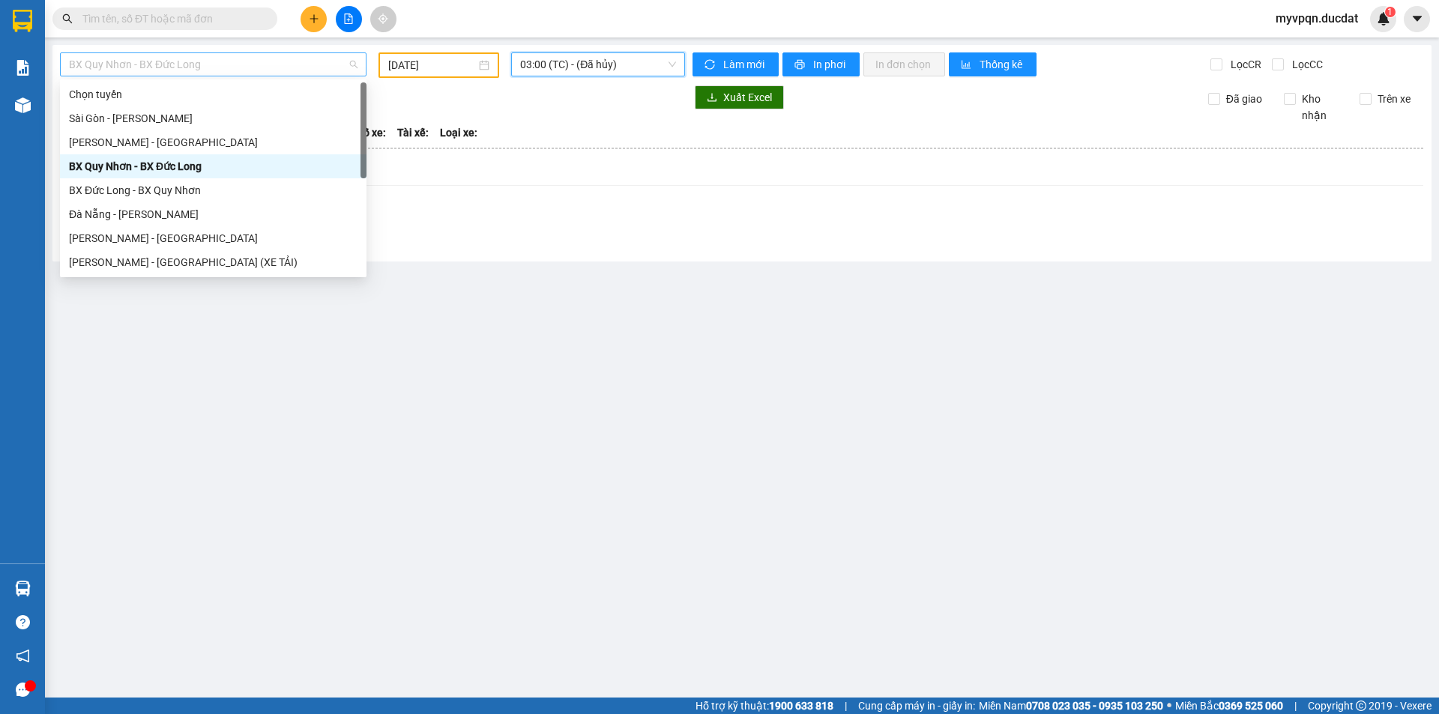
click at [148, 67] on span "BX Quy Nhơn - BX Đức Long" at bounding box center [213, 64] width 289 height 22
click at [130, 136] on div "[PERSON_NAME] - [GEOGRAPHIC_DATA]" at bounding box center [213, 142] width 289 height 16
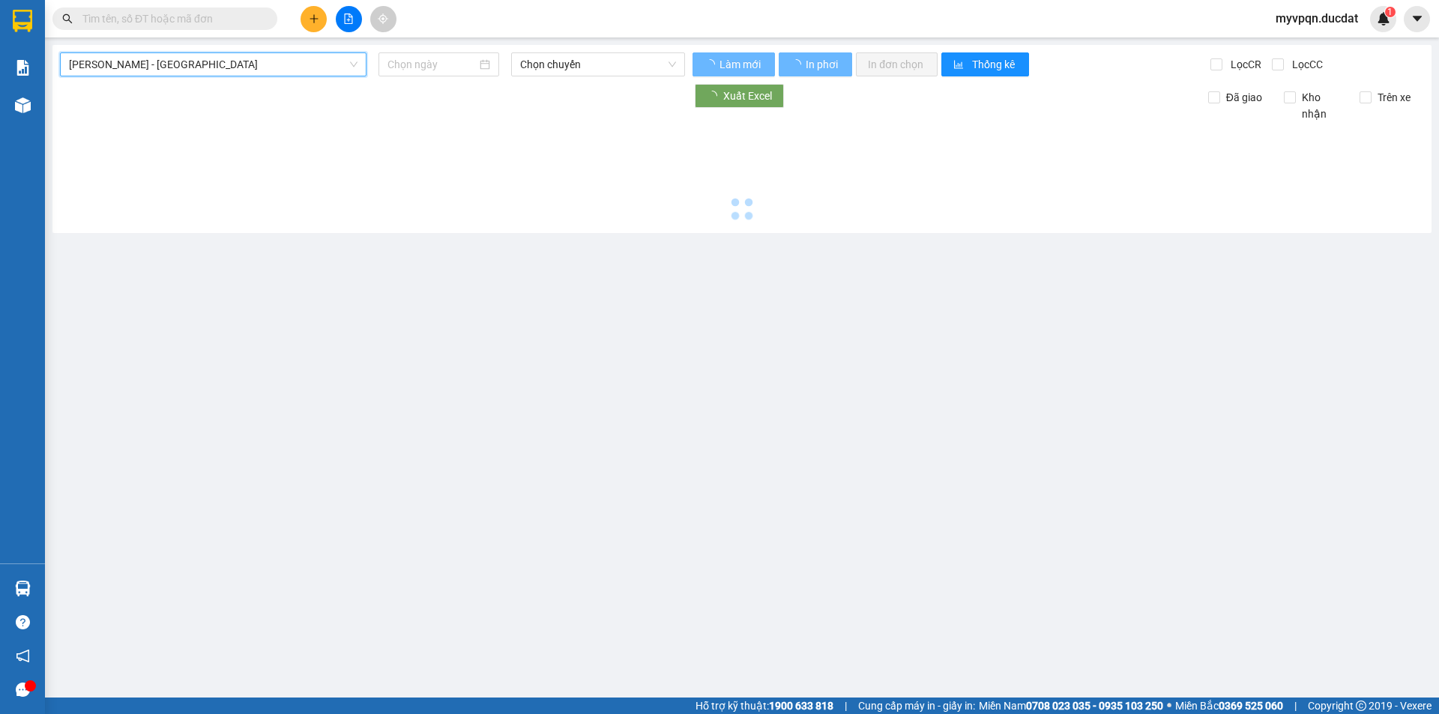
type input "[DATE]"
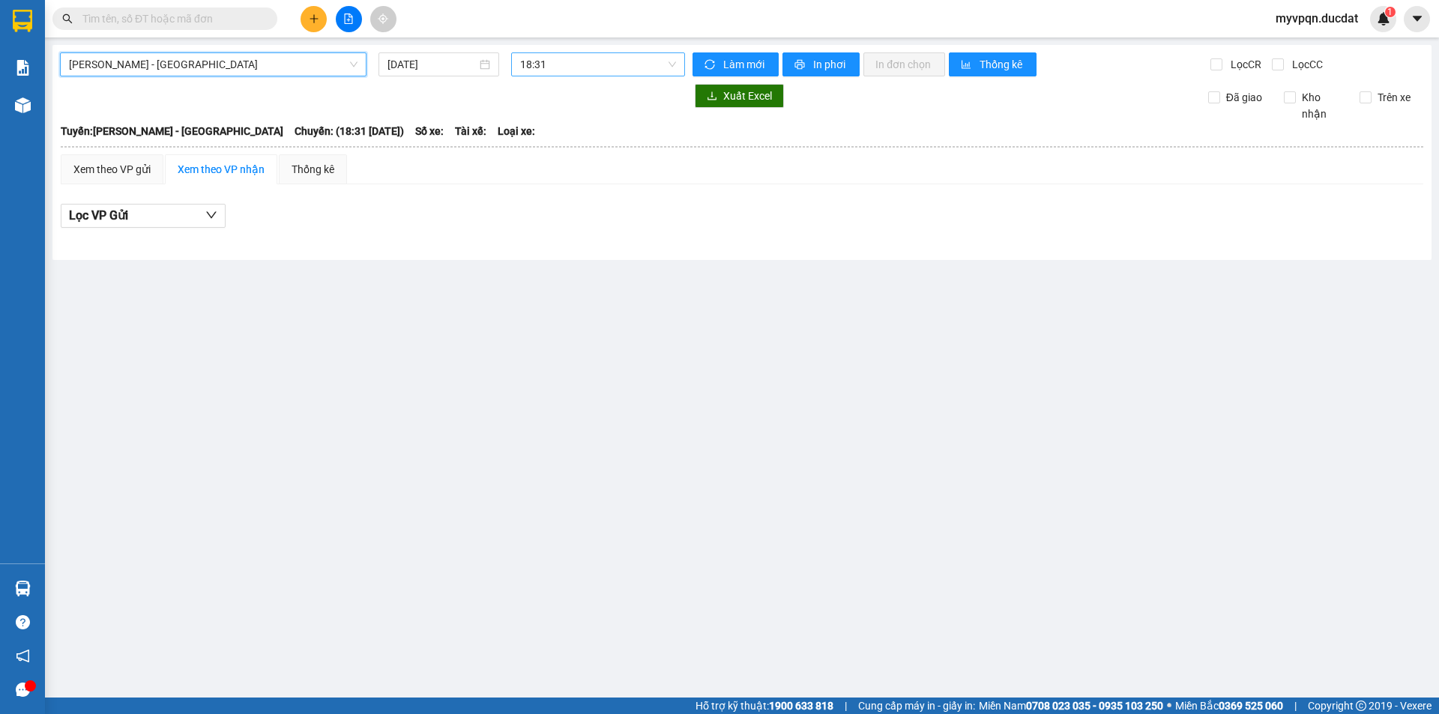
click at [525, 60] on span "18:31" at bounding box center [598, 64] width 156 height 22
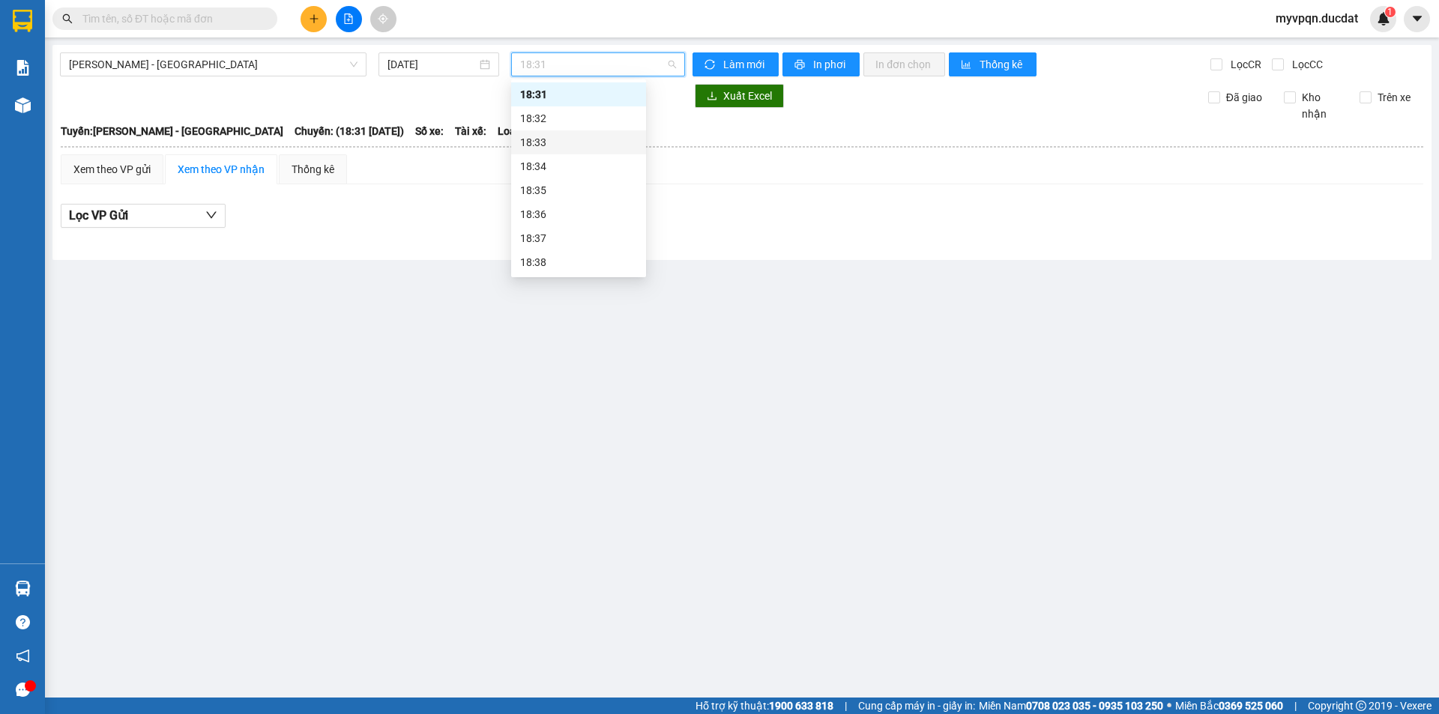
scroll to position [6, 0]
click at [293, 61] on span "[PERSON_NAME] - [GEOGRAPHIC_DATA]" at bounding box center [213, 64] width 289 height 22
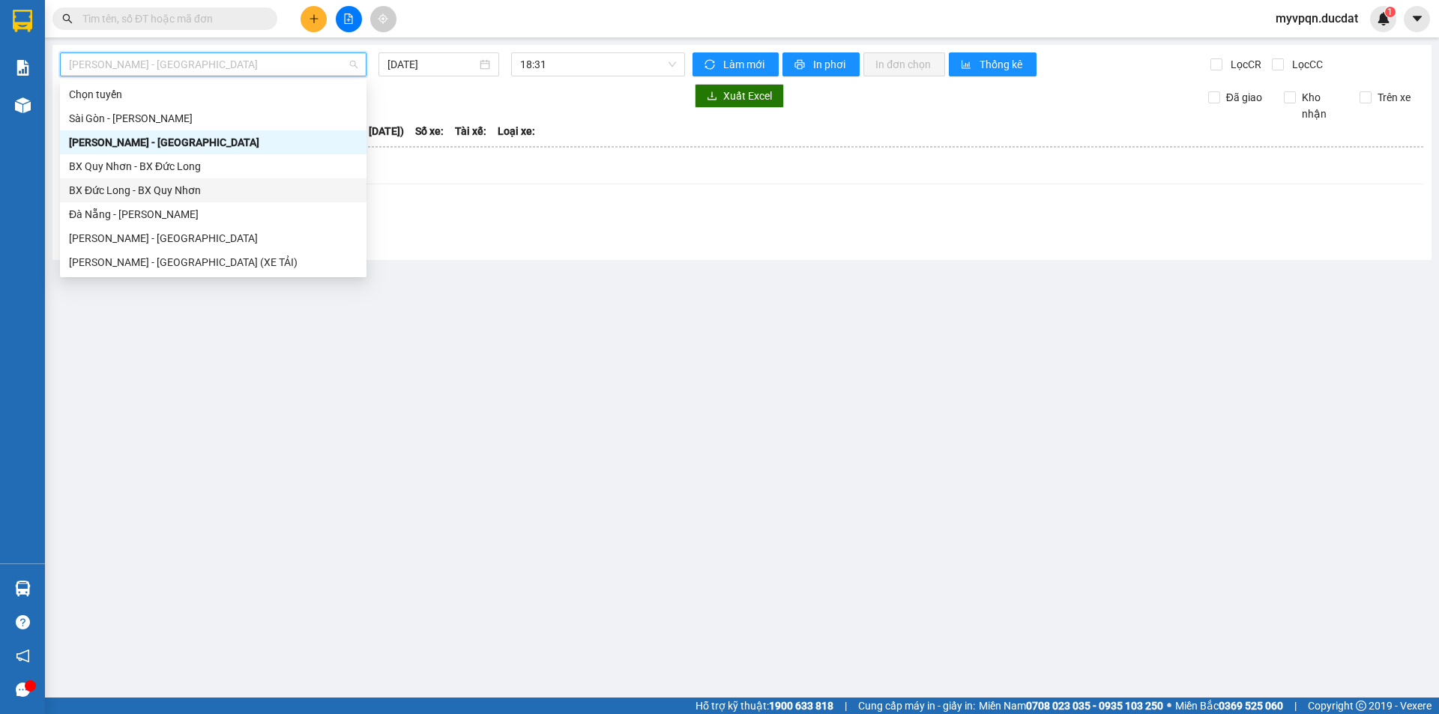
click at [127, 187] on div "BX Đức Long - BX Quy Nhơn" at bounding box center [213, 190] width 289 height 16
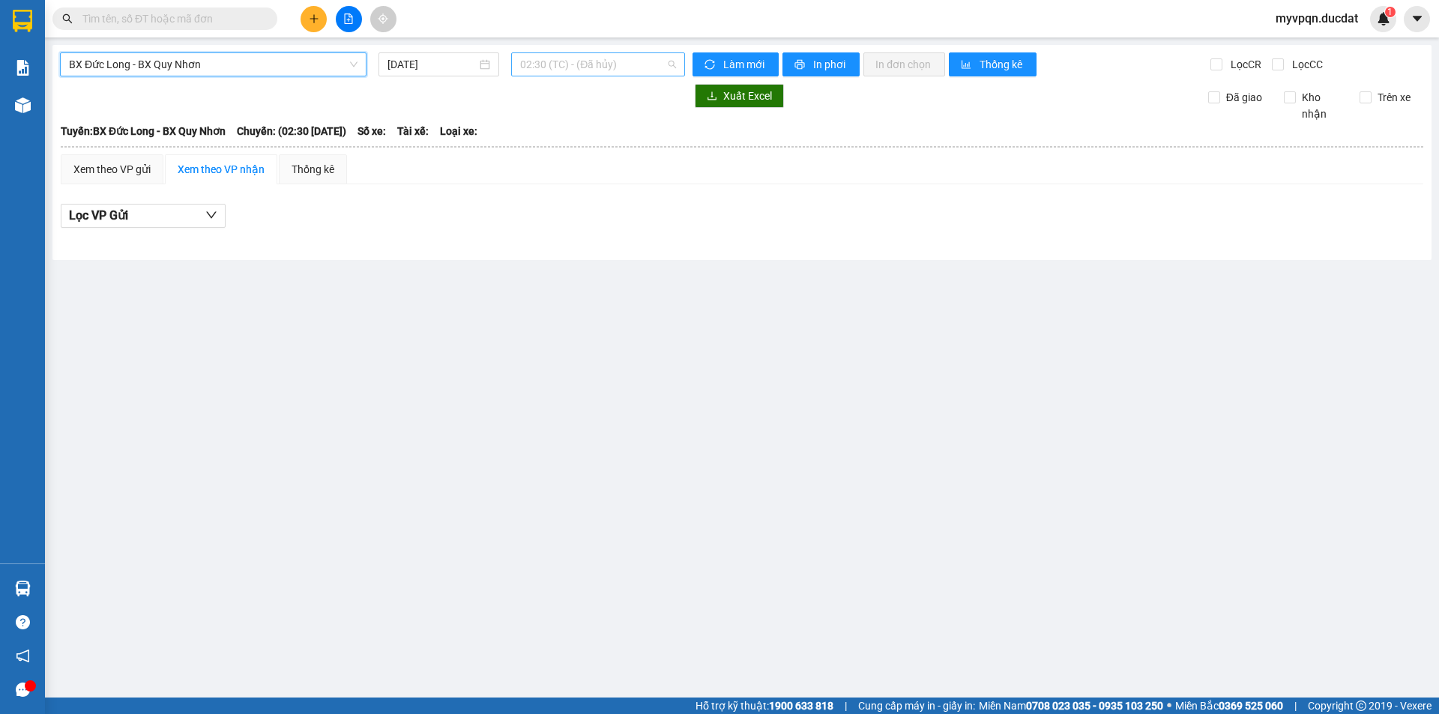
click at [618, 57] on span "02:30 (TC) - (Đã hủy)" at bounding box center [598, 64] width 156 height 22
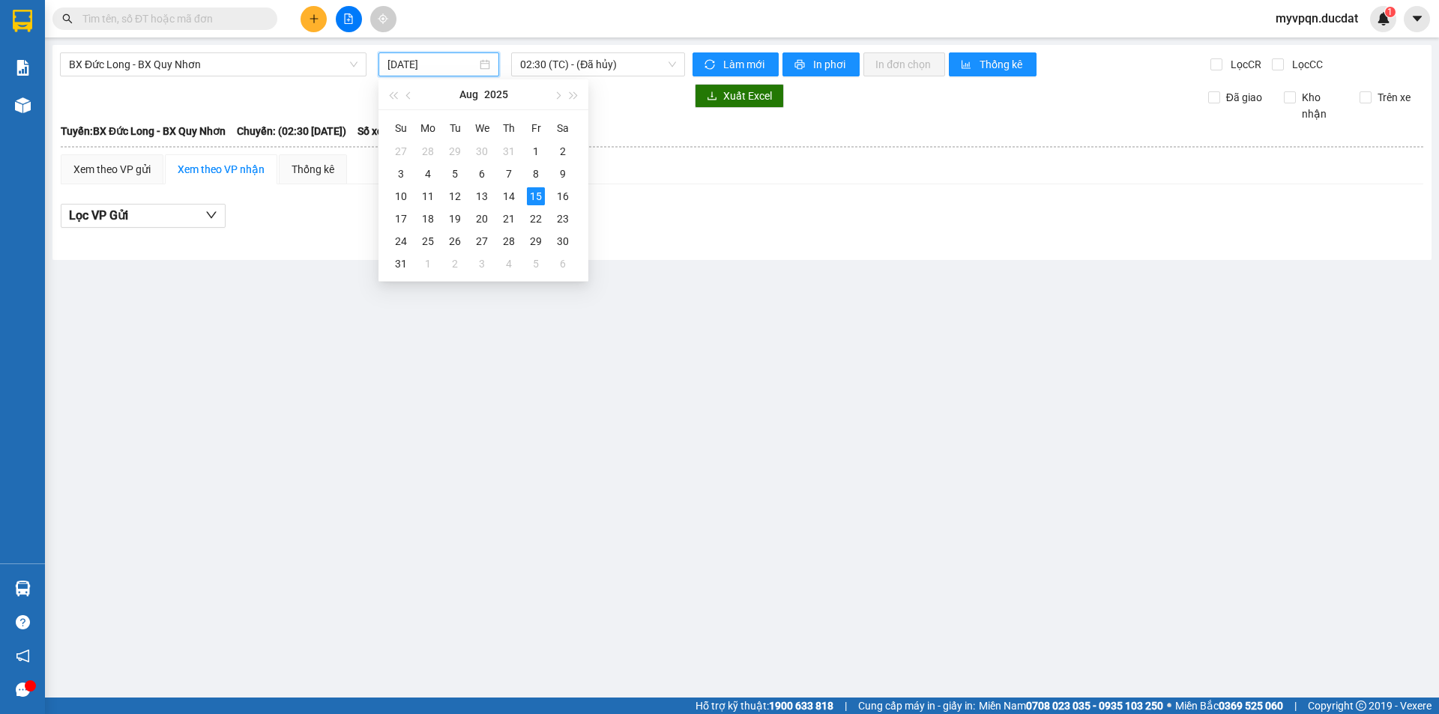
click at [407, 70] on input "[DATE]" at bounding box center [432, 64] width 89 height 16
type input "[DATE]"
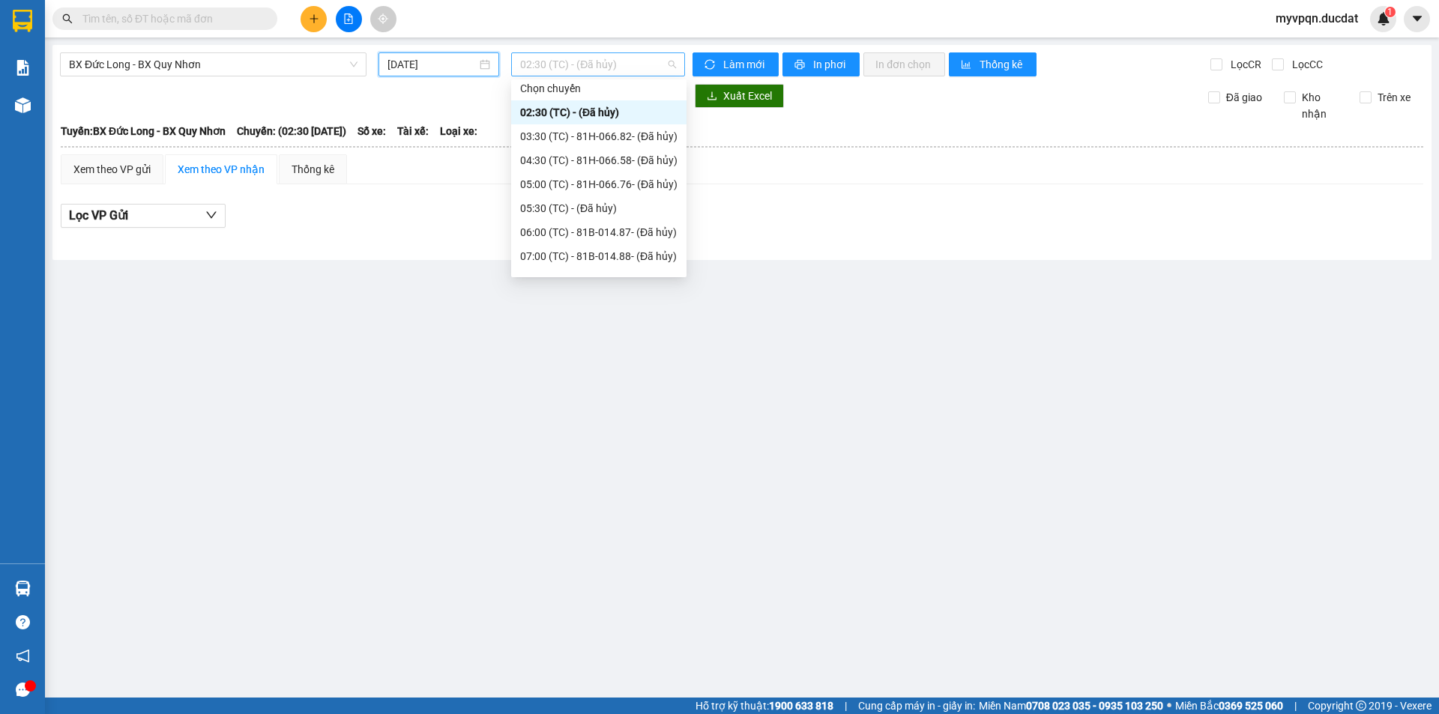
click at [591, 65] on span "02:30 (TC) - (Đã hủy)" at bounding box center [598, 64] width 156 height 22
click at [173, 66] on span "BX Đức Long - BX Quy Nhơn" at bounding box center [213, 64] width 289 height 22
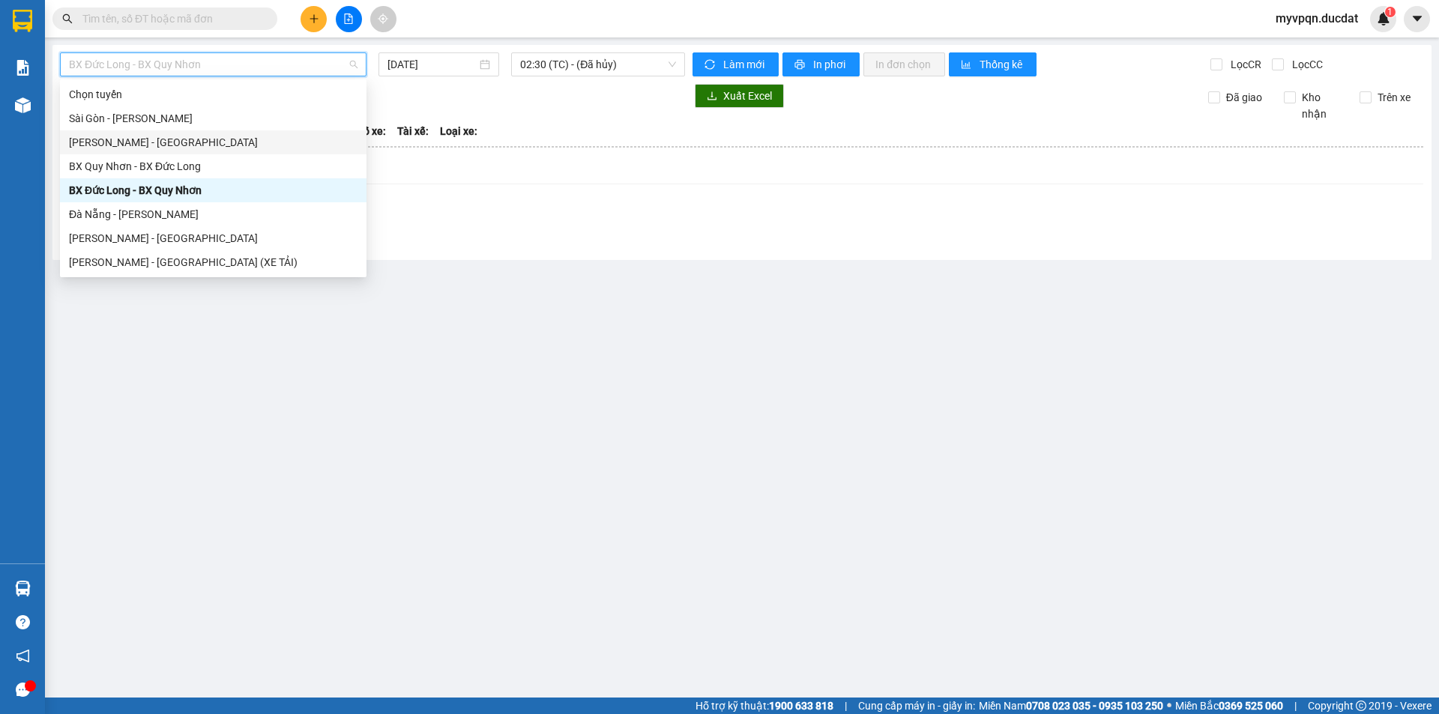
click at [139, 147] on div "[PERSON_NAME] - [GEOGRAPHIC_DATA]" at bounding box center [213, 142] width 289 height 16
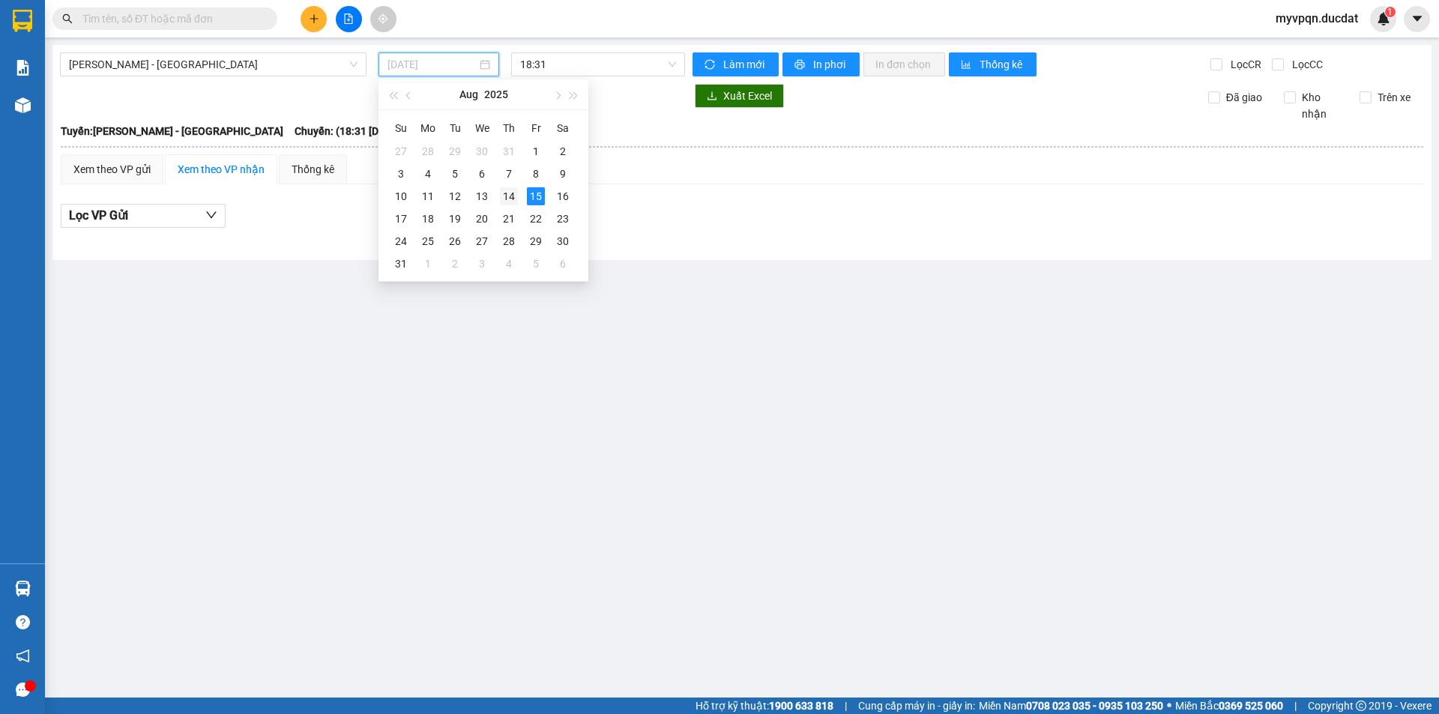
click at [508, 196] on div "14" at bounding box center [509, 196] width 18 height 18
type input "[DATE]"
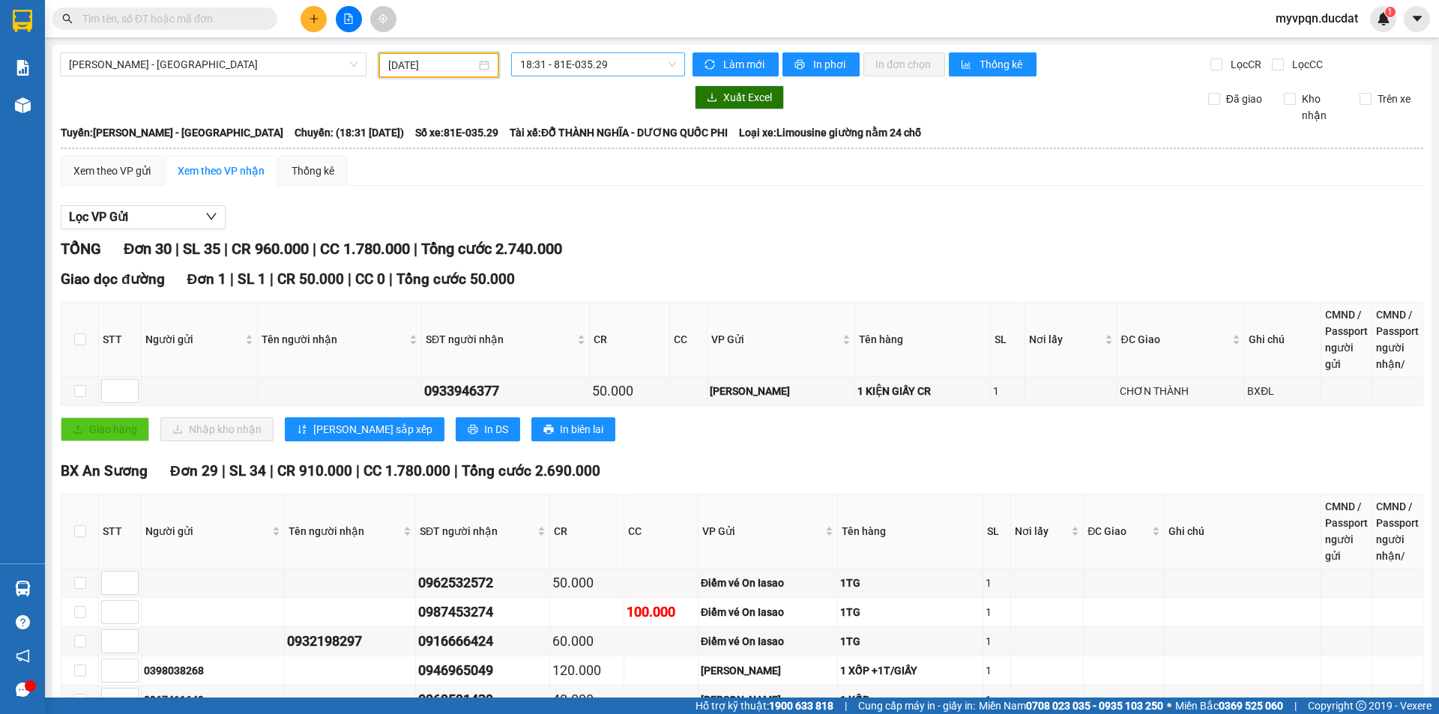
click at [608, 67] on span "18:31 - 81E-035.29" at bounding box center [598, 64] width 156 height 22
click at [135, 58] on span "[PERSON_NAME] - [GEOGRAPHIC_DATA]" at bounding box center [213, 64] width 289 height 22
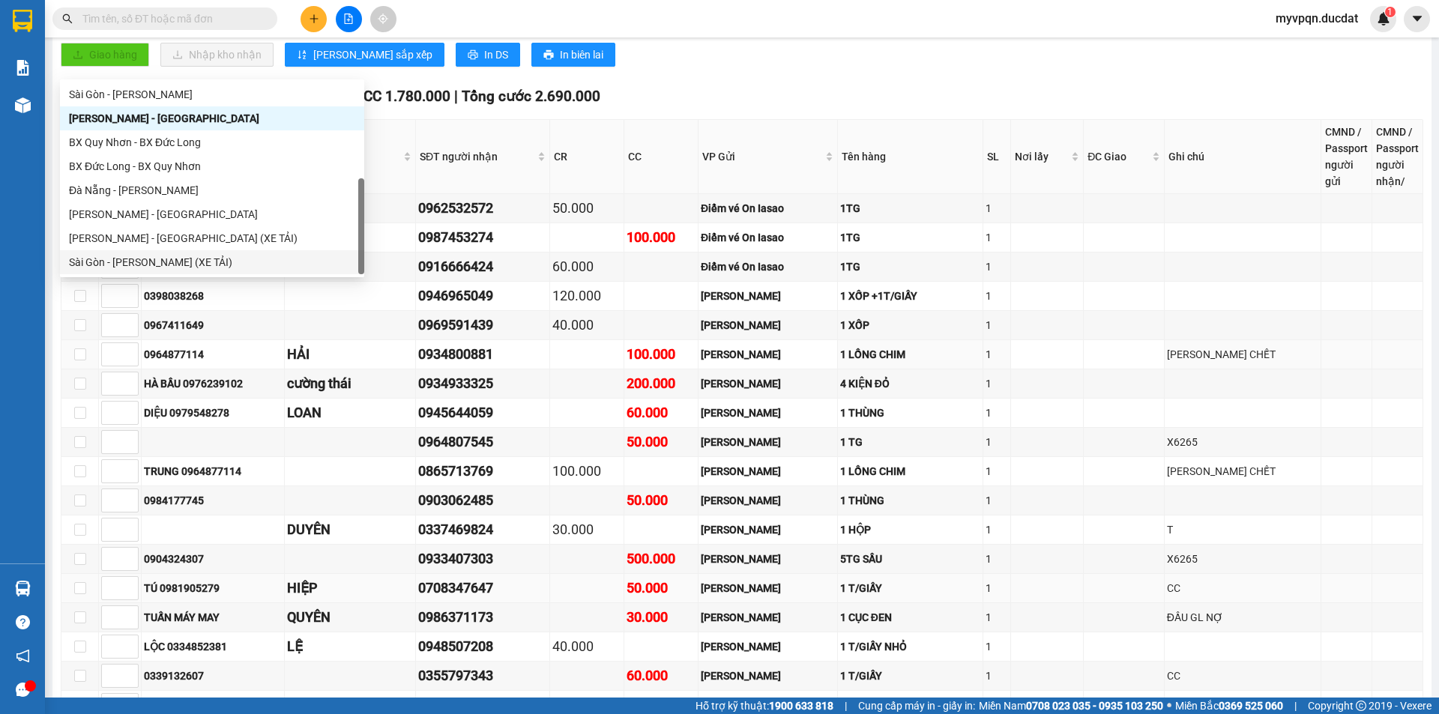
scroll to position [600, 0]
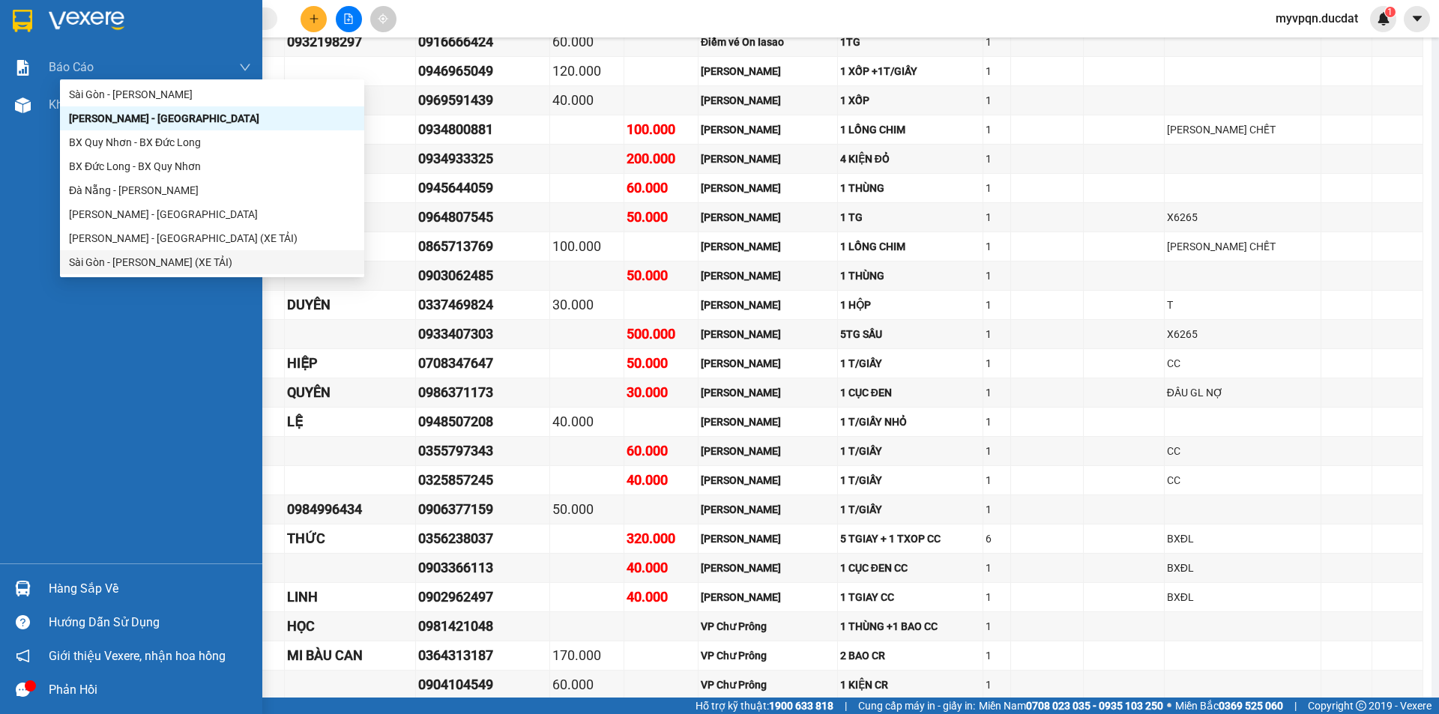
click at [24, 267] on div "Báo cáo Doanh số tạo đơn theo VP gửi (nhân viên) Kho hàng mới" at bounding box center [131, 306] width 262 height 515
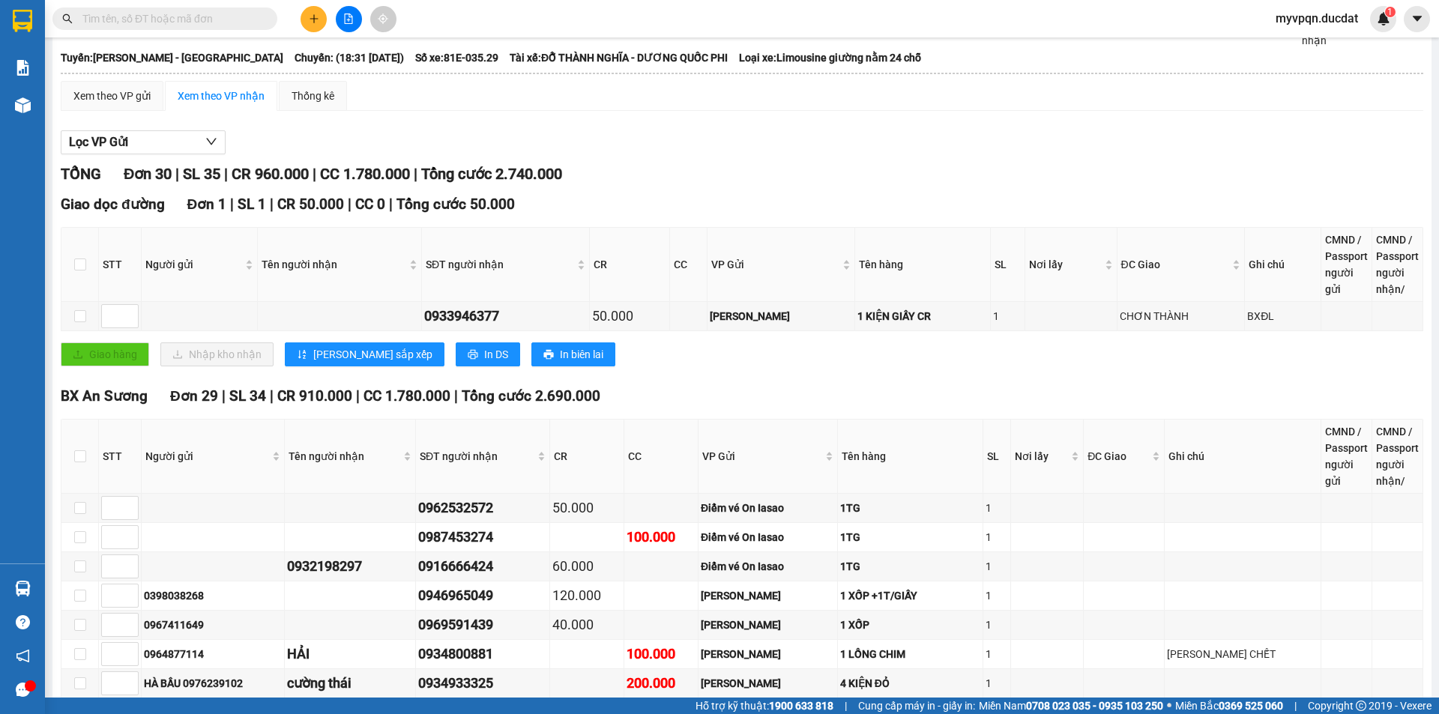
scroll to position [0, 0]
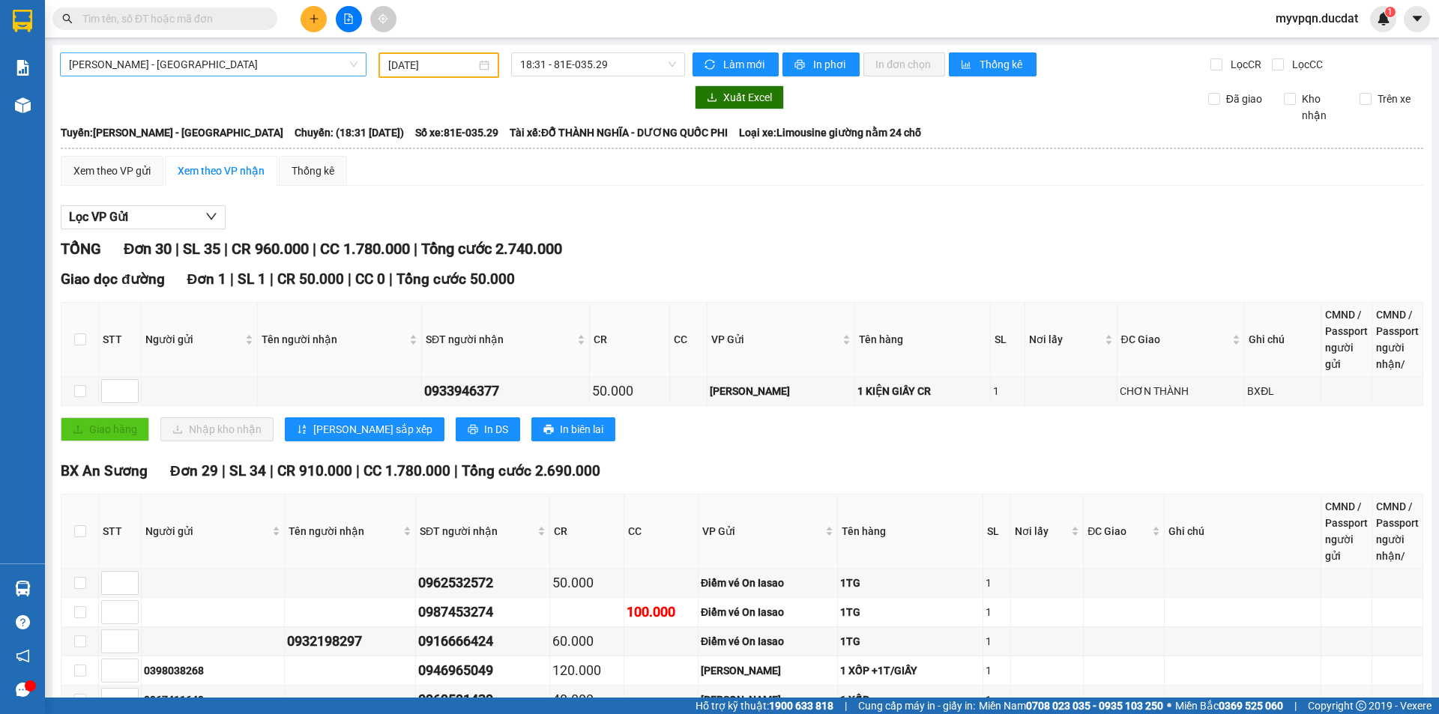
click at [172, 64] on span "[PERSON_NAME] - [GEOGRAPHIC_DATA]" at bounding box center [213, 64] width 289 height 22
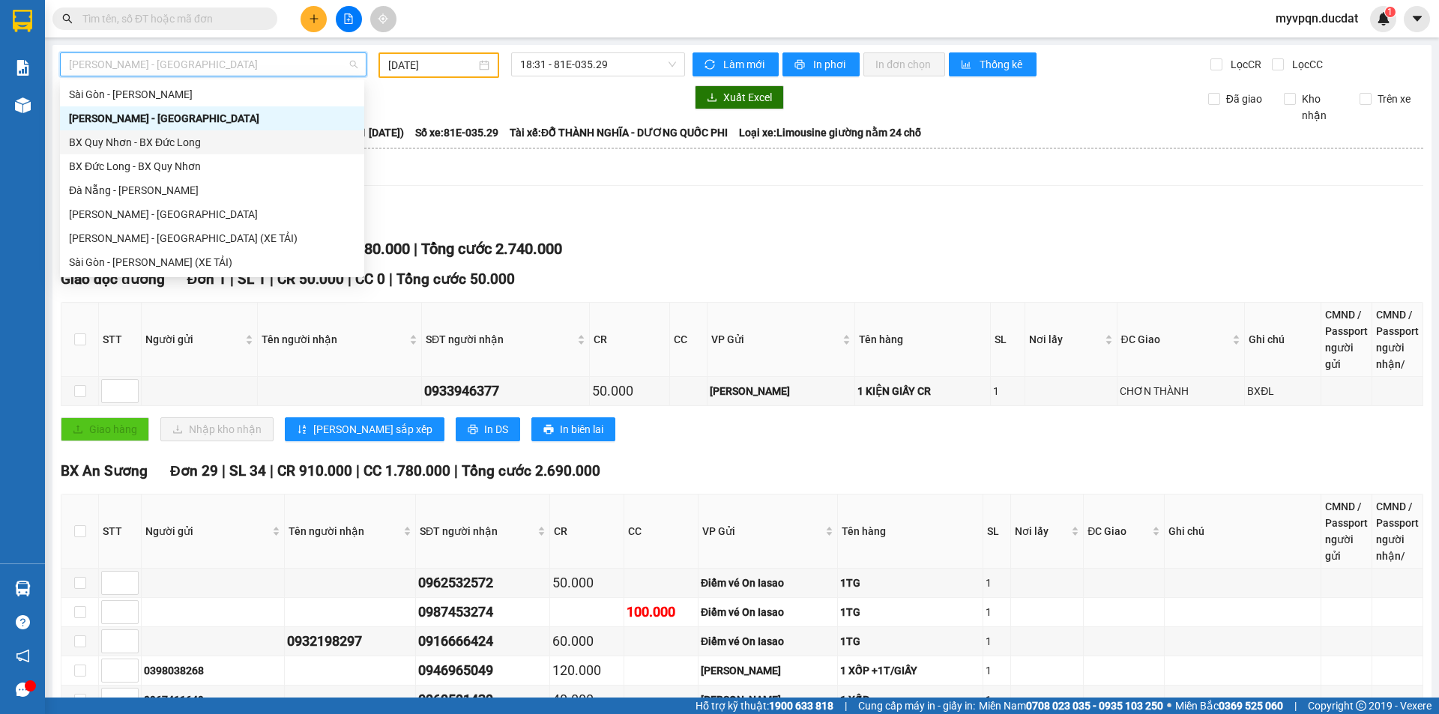
click at [109, 141] on div "BX Quy Nhơn - BX Đức Long" at bounding box center [212, 142] width 286 height 16
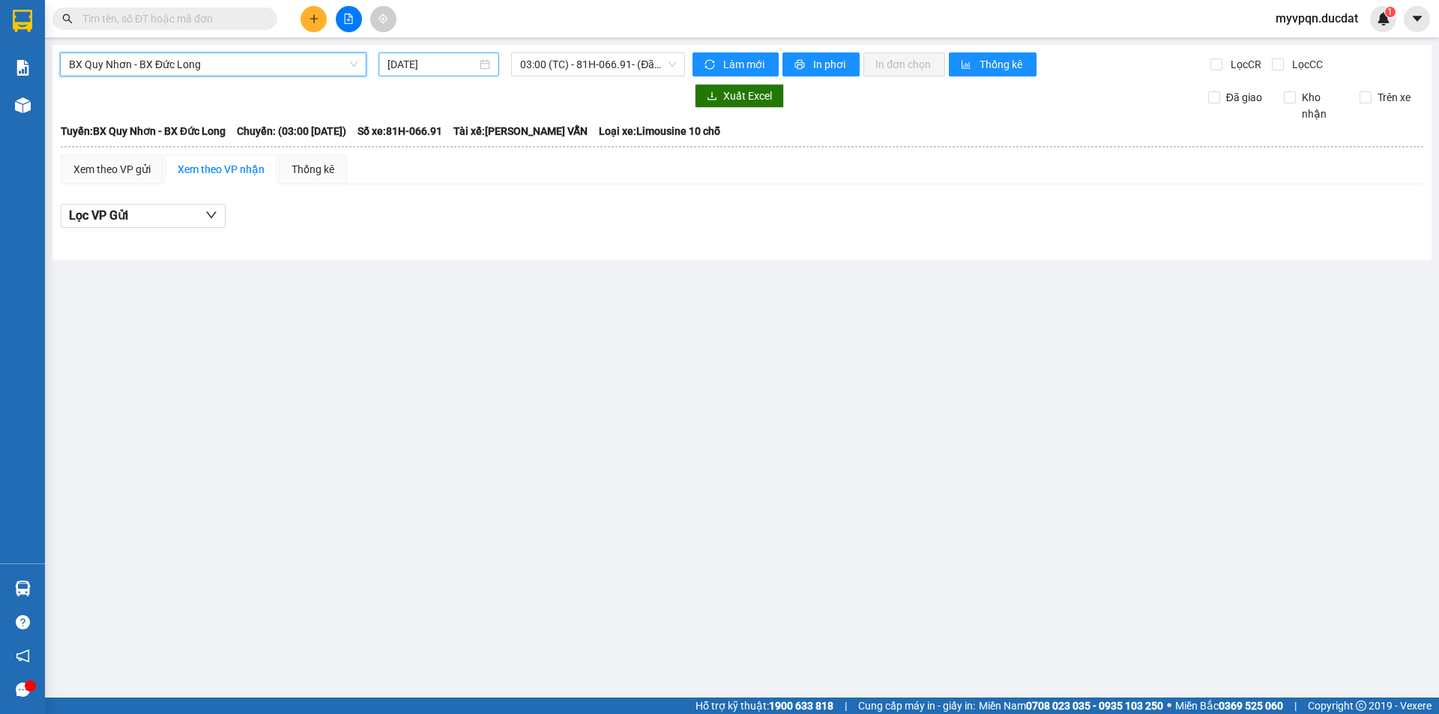
click at [430, 66] on input "[DATE]" at bounding box center [432, 64] width 89 height 16
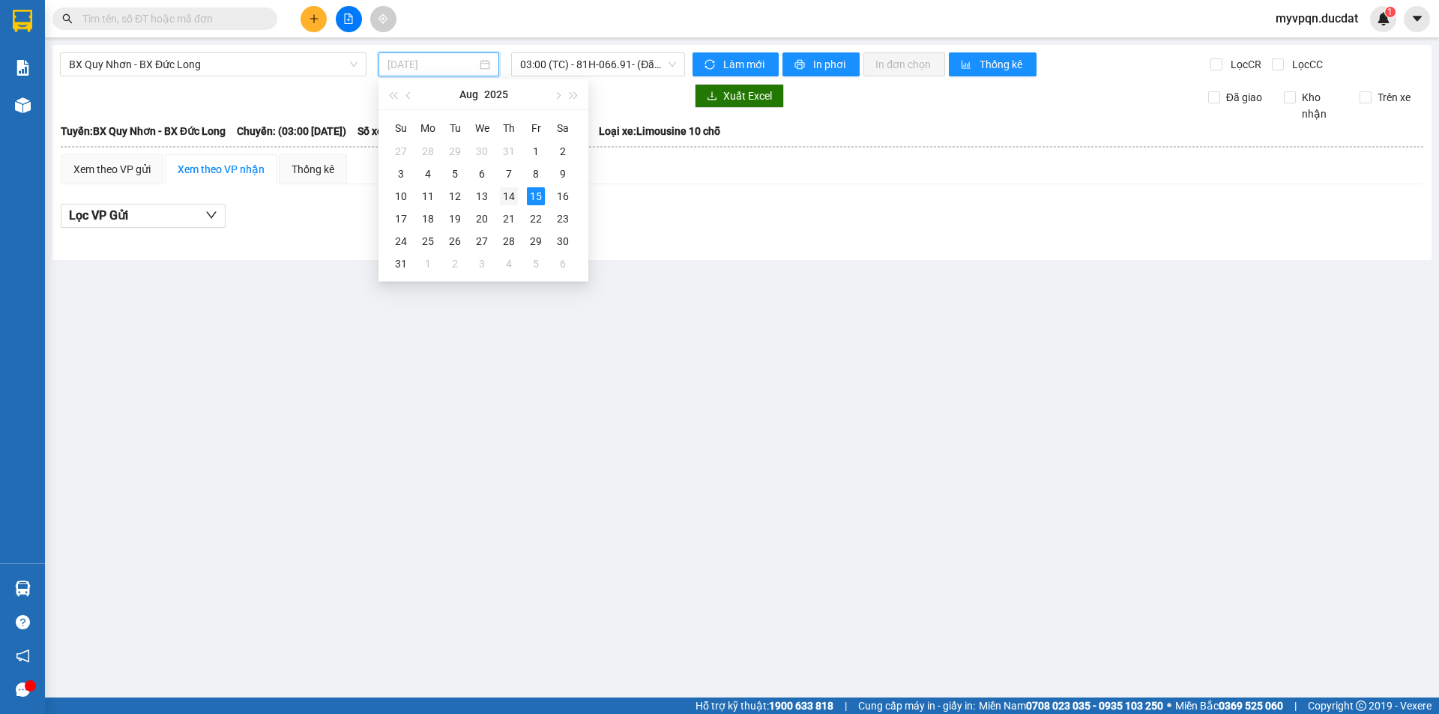
click at [509, 198] on div "14" at bounding box center [509, 196] width 18 height 18
type input "[DATE]"
